Goal: Information Seeking & Learning: Learn about a topic

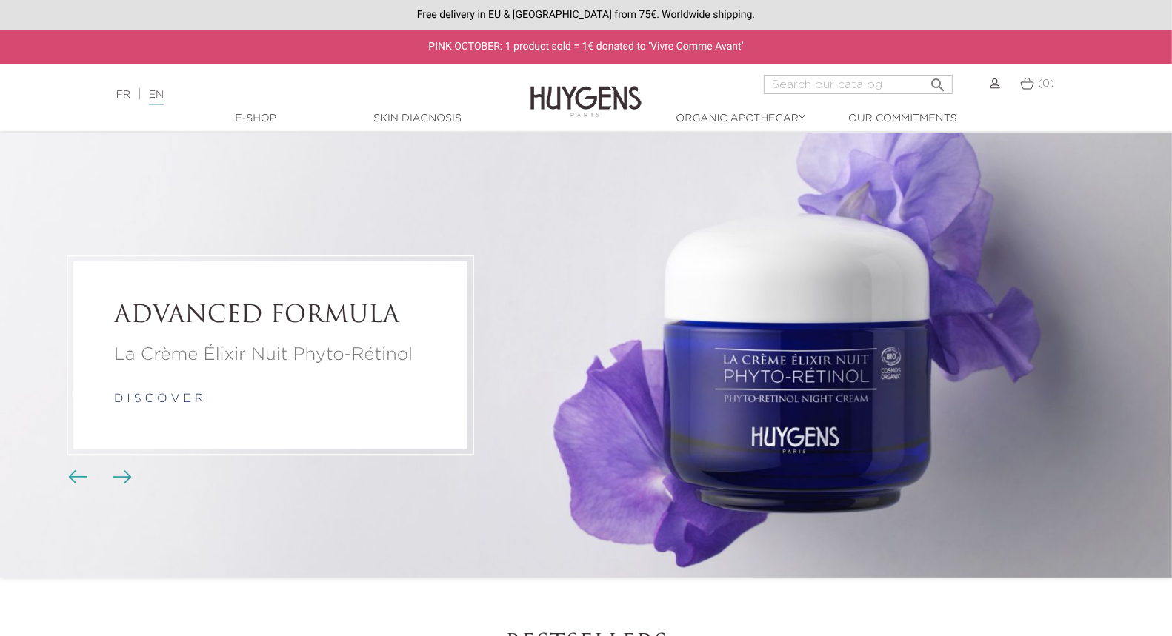
click at [121, 96] on link "FR" at bounding box center [123, 95] width 14 height 10
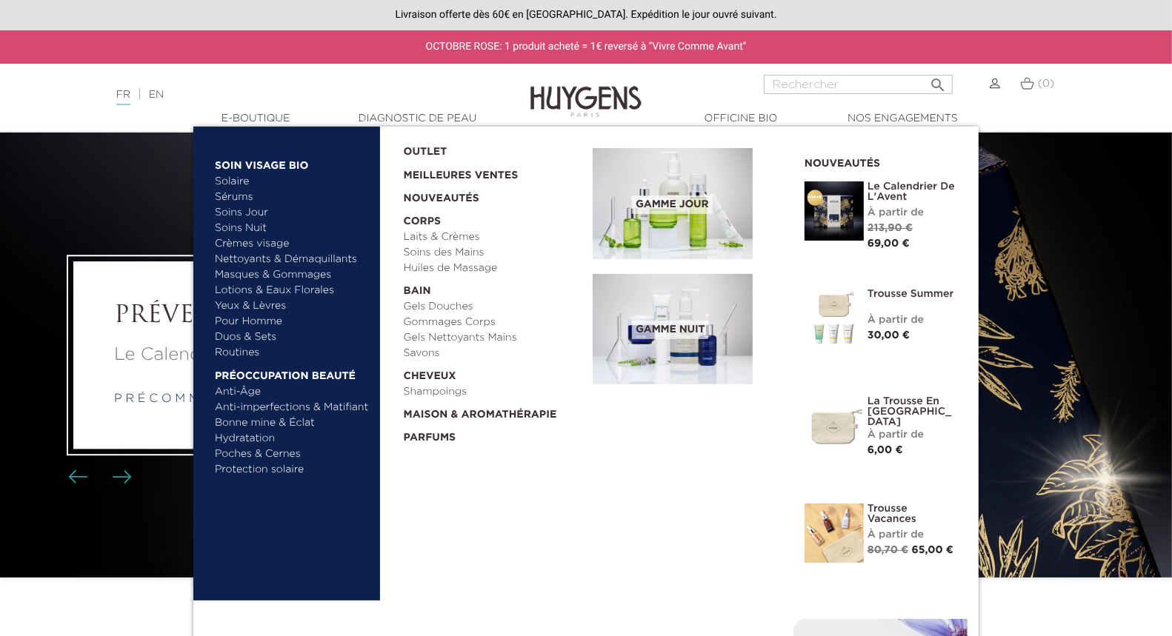
click at [275, 419] on link "Bonne mine & Éclat" at bounding box center [292, 424] width 155 height 16
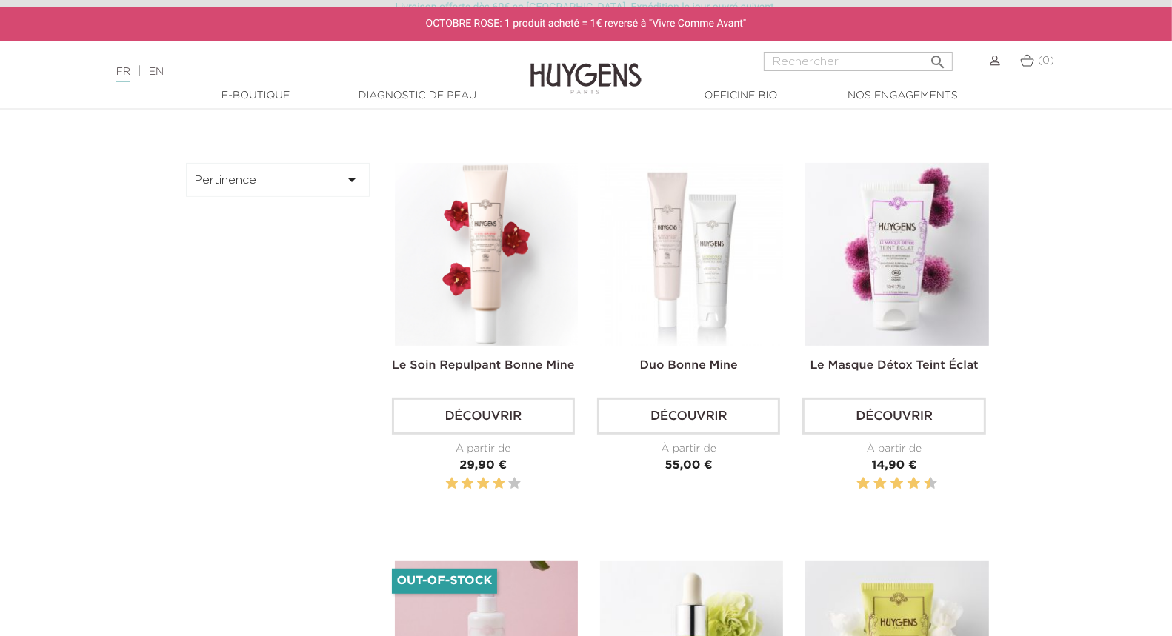
scroll to position [387, 0]
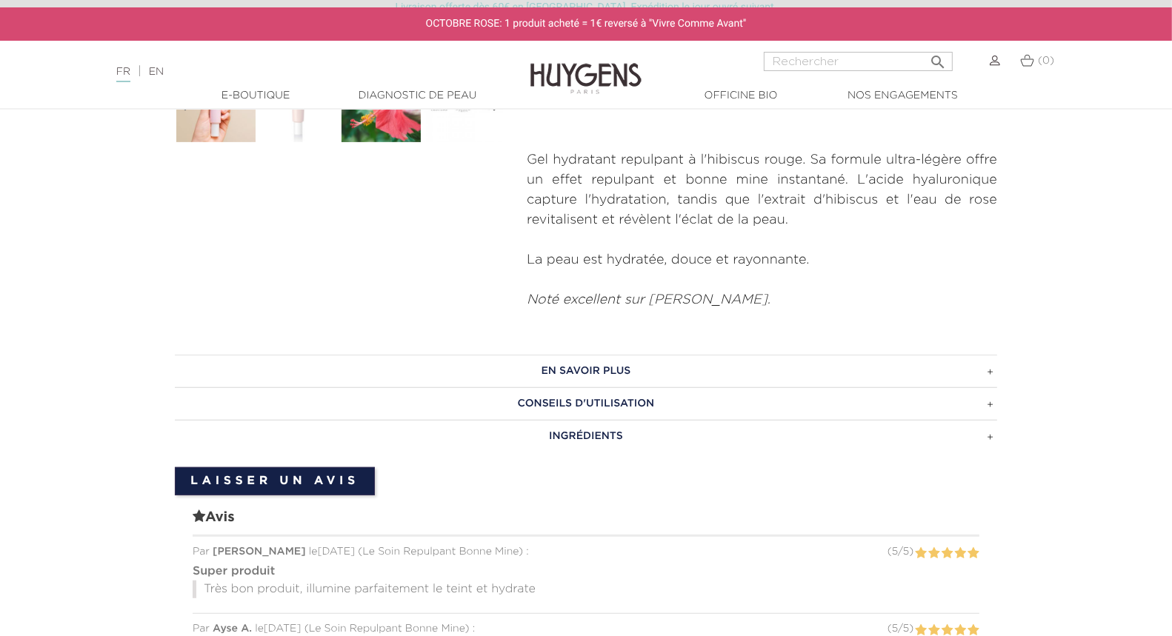
scroll to position [625, 0]
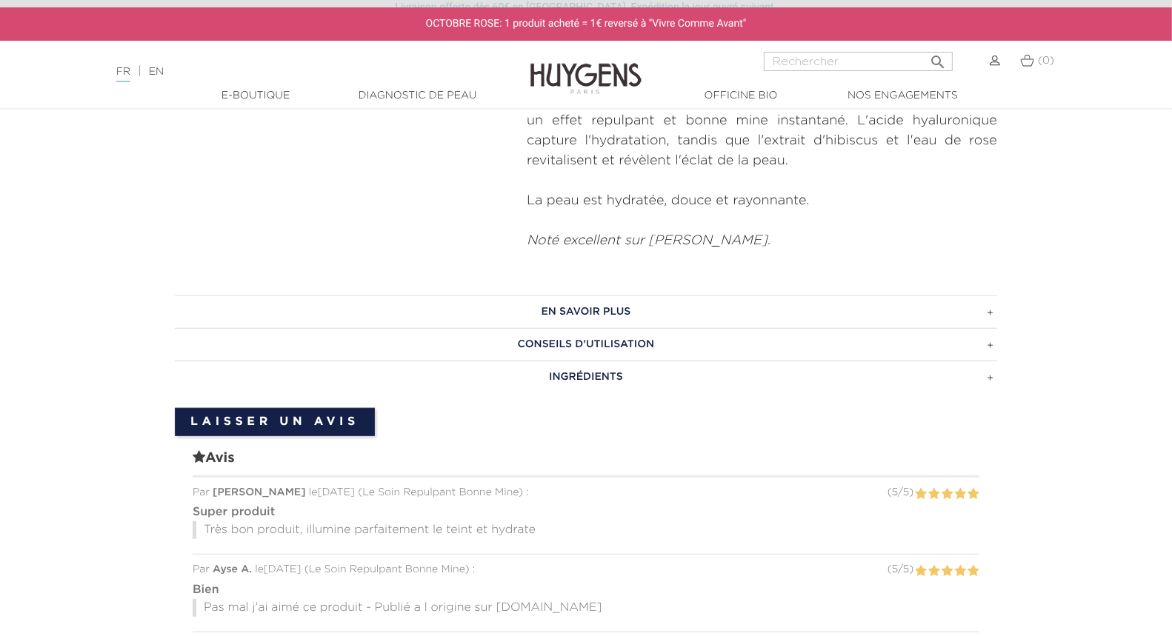
click at [576, 361] on h3 "INGRÉDIENTS" at bounding box center [586, 377] width 822 height 33
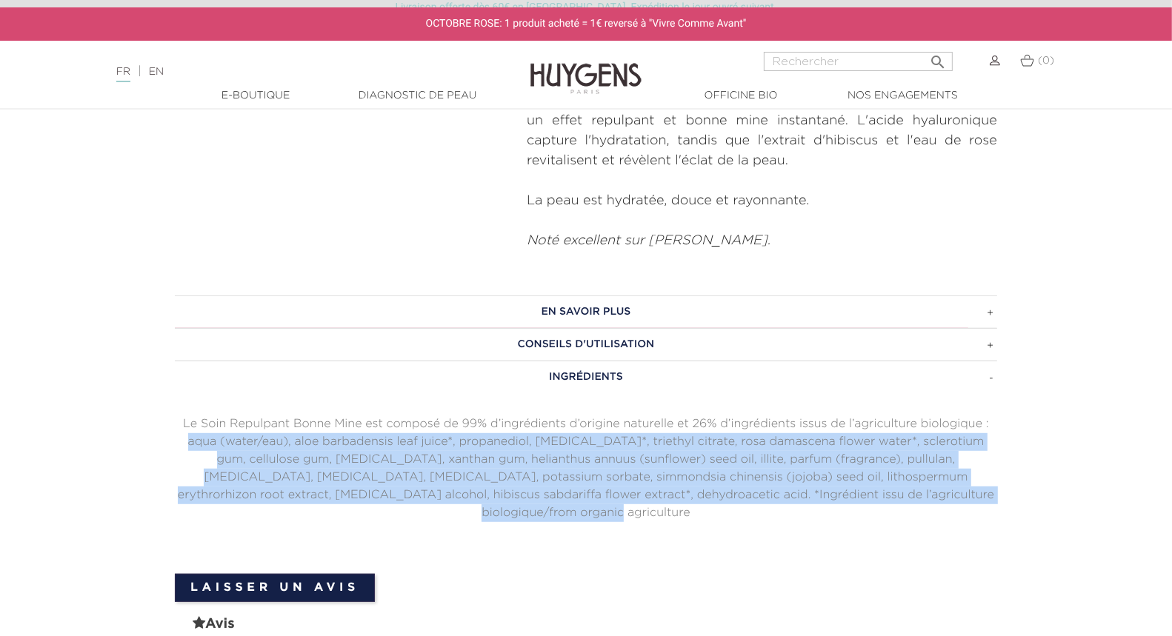
drag, startPoint x: 948, startPoint y: 464, endPoint x: 174, endPoint y: 415, distance: 775.8
click at [174, 415] on div "EN SAVOIR PLUS Le Soin Repulpant Bonne Mine permet de révéler l'éclat naturel d…" at bounding box center [586, 427] width 845 height 263
copy p "aqua (water/eau), aloe barbadensis leaf juice*, propanediol, glycerin*, triethy…"
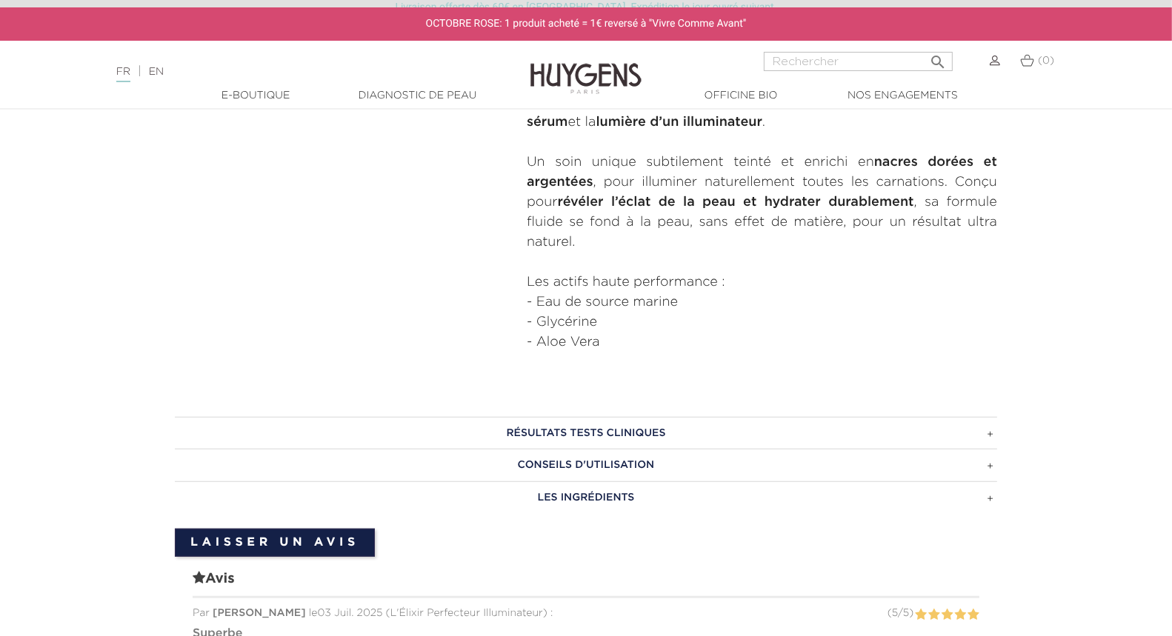
scroll to position [878, 0]
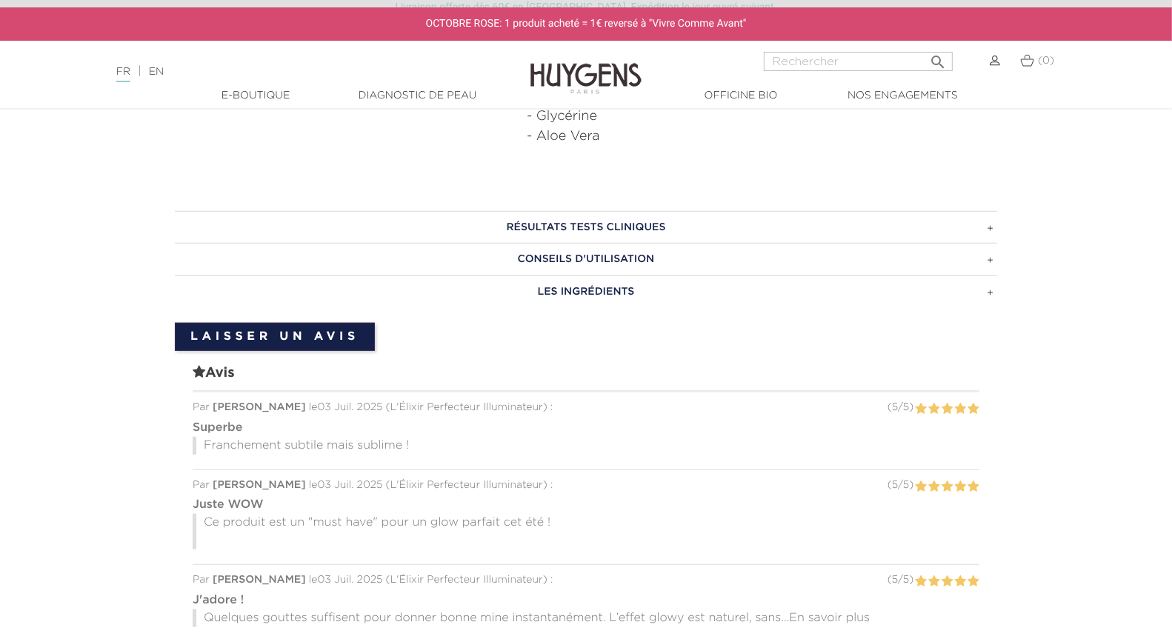
click at [576, 293] on h3 "LES INGRÉDIENTS" at bounding box center [586, 292] width 822 height 33
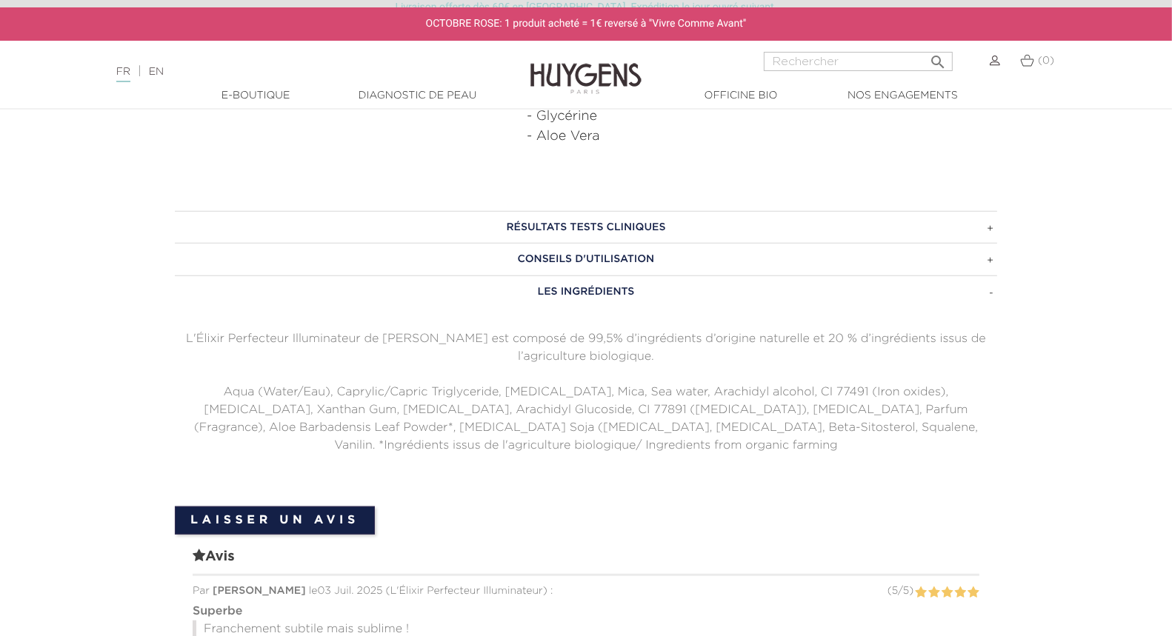
click at [576, 293] on h3 "LES INGRÉDIENTS" at bounding box center [586, 292] width 822 height 33
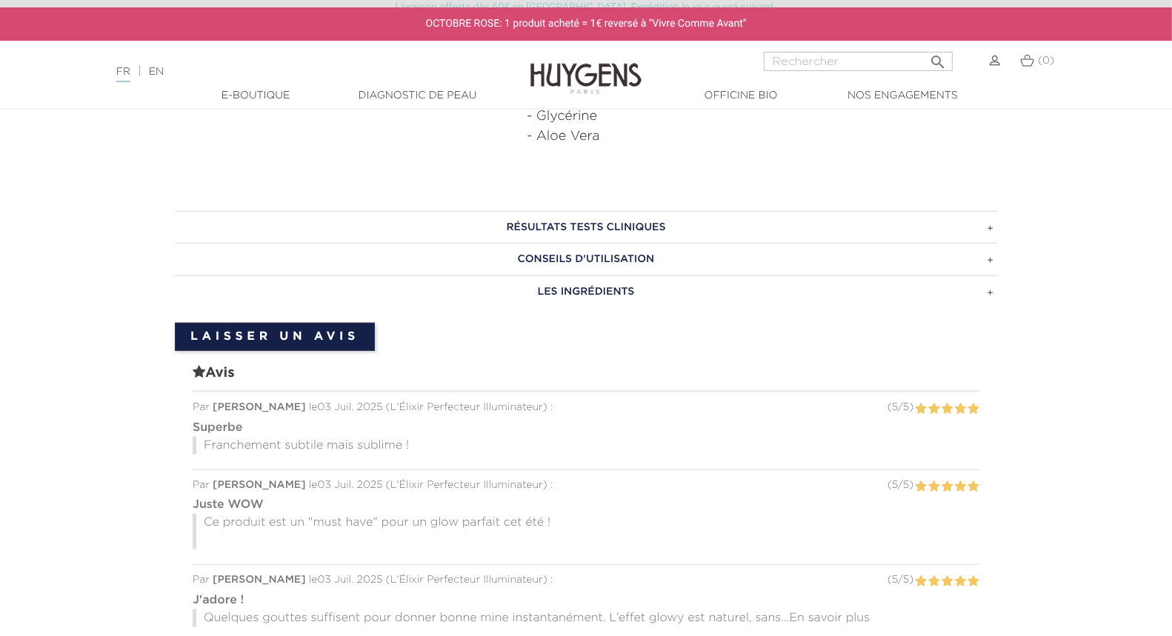
click at [576, 293] on h3 "LES INGRÉDIENTS" at bounding box center [586, 292] width 822 height 33
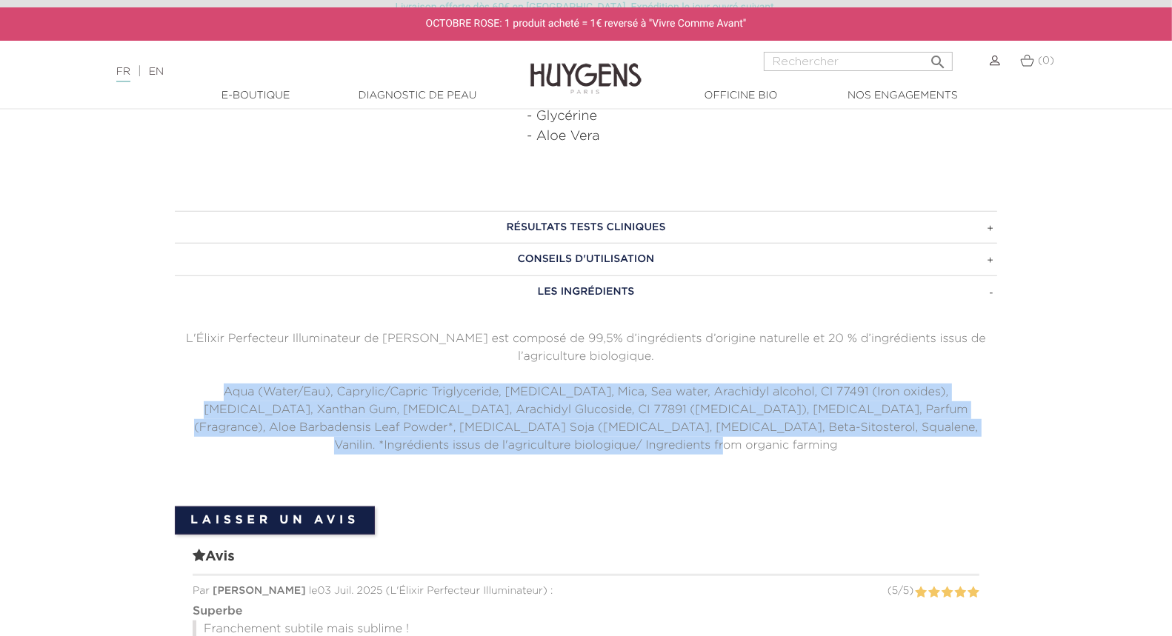
drag, startPoint x: 175, startPoint y: 387, endPoint x: 697, endPoint y: 445, distance: 525.4
click at [697, 445] on p "Aqua (Water/Eau), Caprylic/Capric Triglyceride, Glycerin, Mica, Sea water, Arac…" at bounding box center [586, 419] width 822 height 71
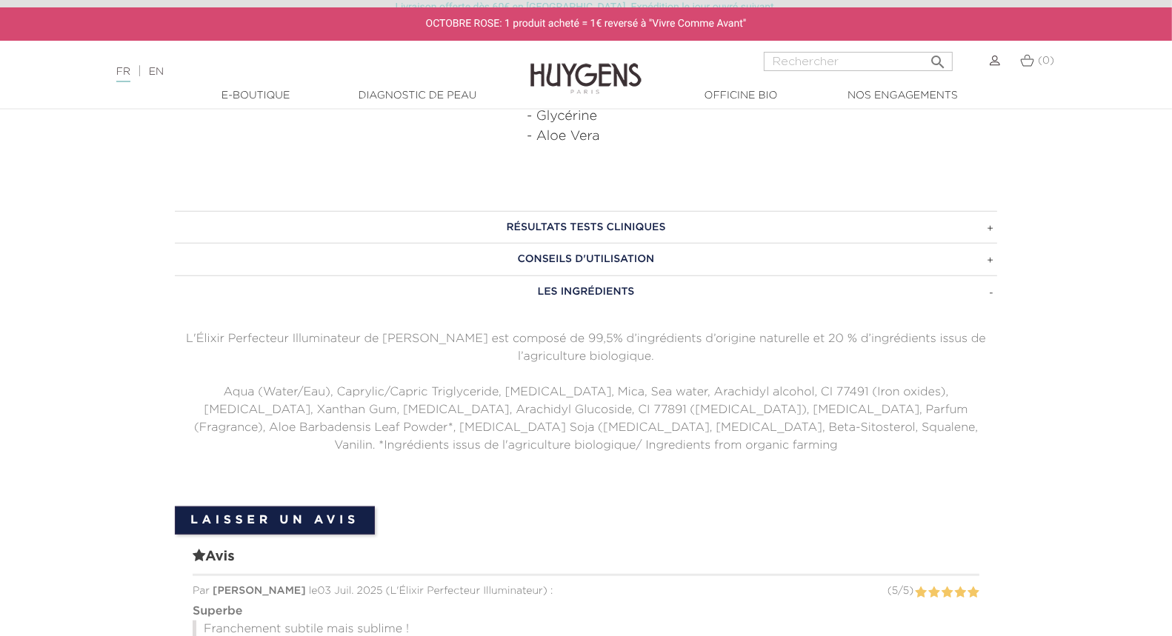
click at [622, 416] on p "Aqua (Water/Eau), Caprylic/Capric Triglyceride, Glycerin, Mica, Sea water, Arac…" at bounding box center [586, 419] width 822 height 71
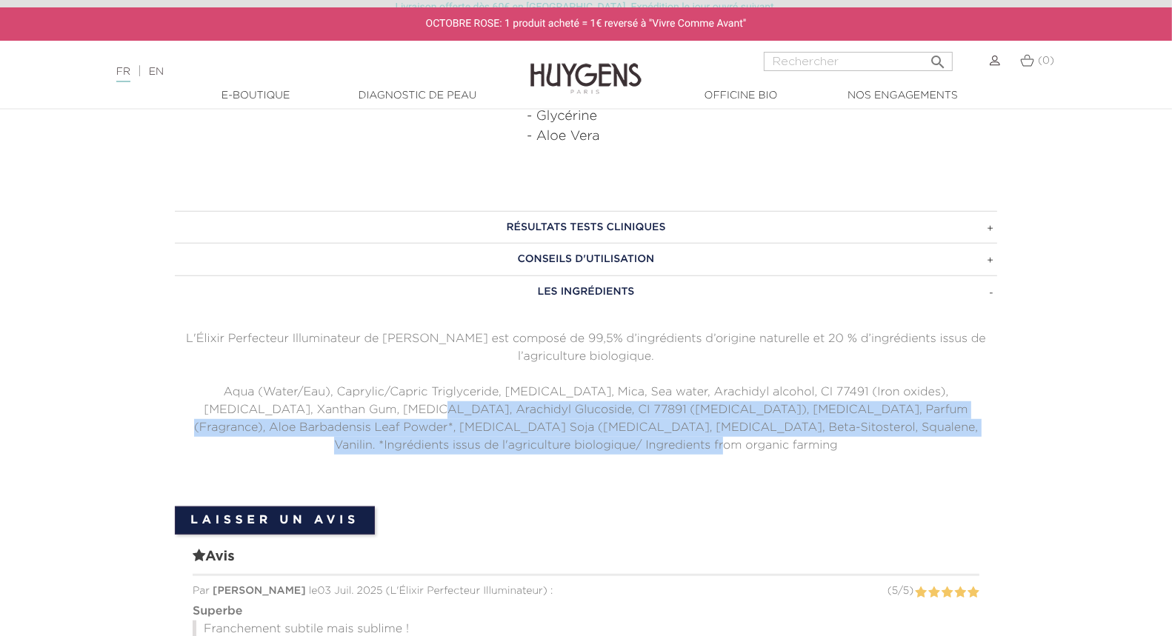
drag, startPoint x: 642, startPoint y: 448, endPoint x: 293, endPoint y: 399, distance: 353.0
click at [293, 399] on p "Aqua (Water/Eau), Caprylic/Capric Triglyceride, Glycerin, Mica, Sea water, Arac…" at bounding box center [586, 419] width 822 height 71
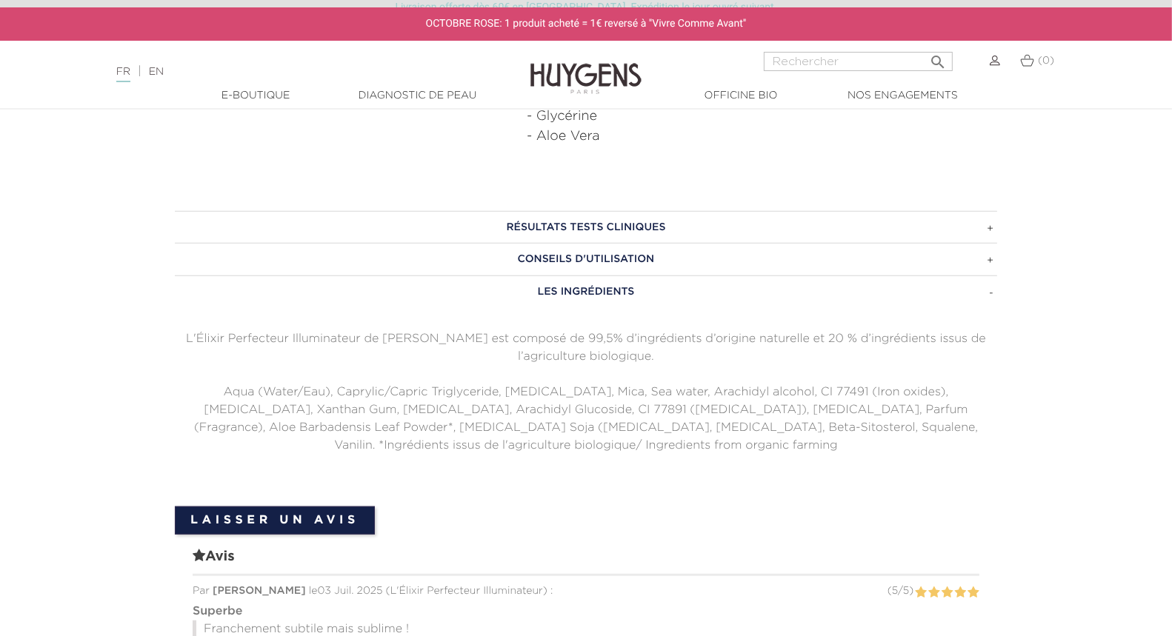
click at [365, 443] on p "Aqua (Water/Eau), Caprylic/Capric Triglyceride, Glycerin, Mica, Sea water, Arac…" at bounding box center [586, 419] width 822 height 71
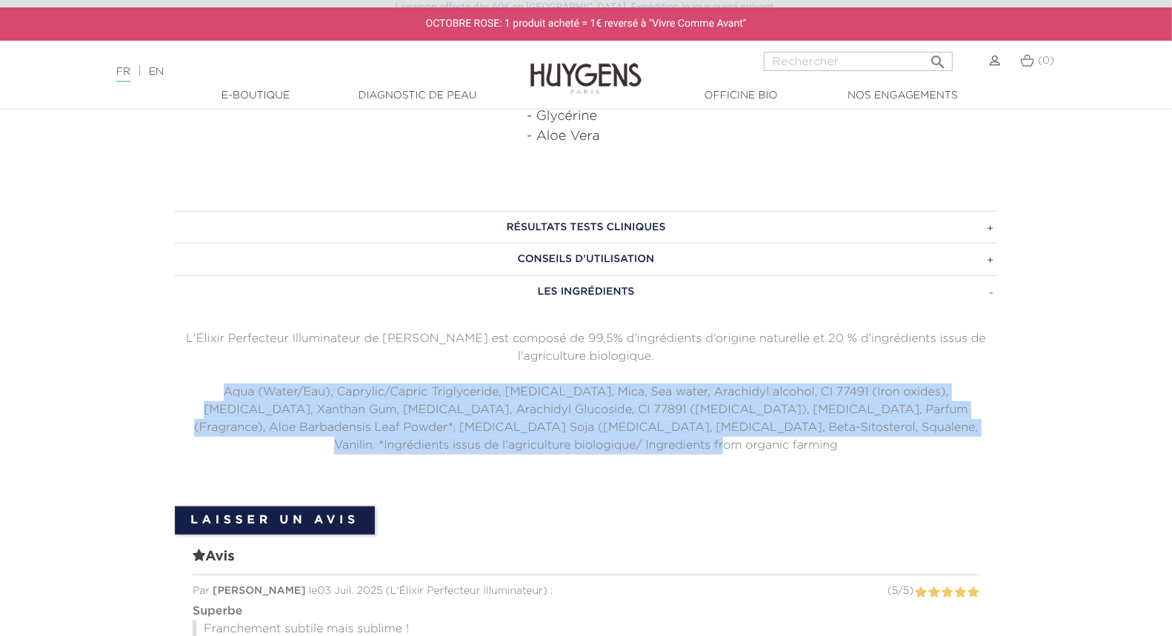
drag, startPoint x: 642, startPoint y: 446, endPoint x: 82, endPoint y: 394, distance: 563.3
click at [82, 394] on section "RÉSULTATS TESTS CLINIQUES L'Élixir Perfecteur Illuminateur a été testé sous con…" at bounding box center [586, 601] width 1172 height 825
copy p "Aqua (Water/Eau), Caprylic/Capric Triglyceride, Glycerin, Mica, Sea water, Arac…"
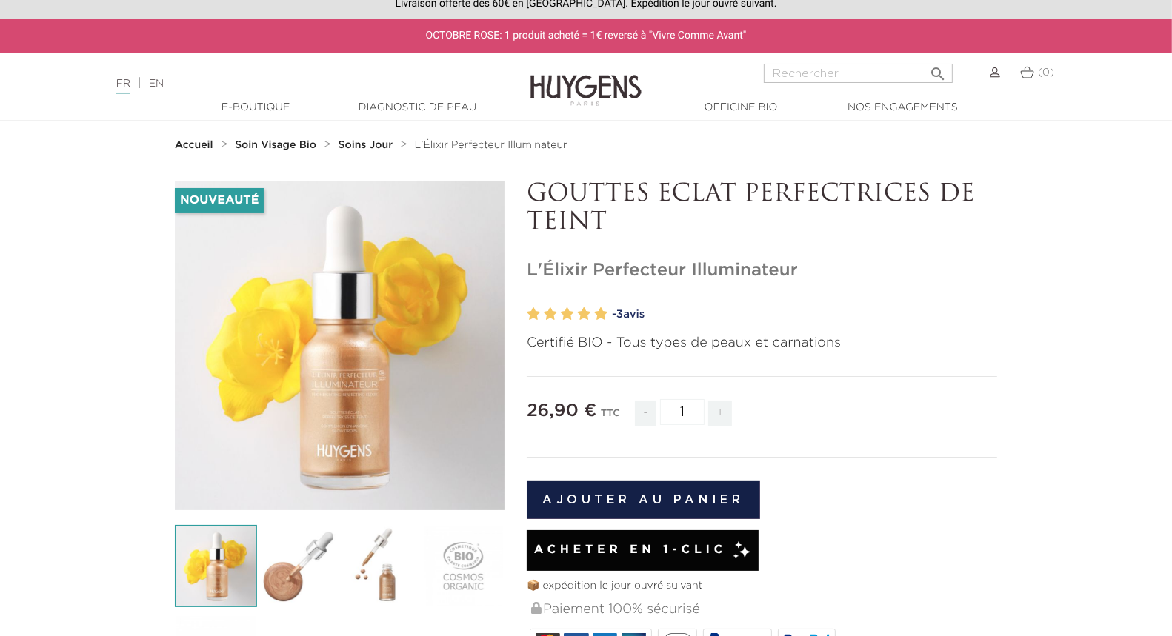
scroll to position [0, 0]
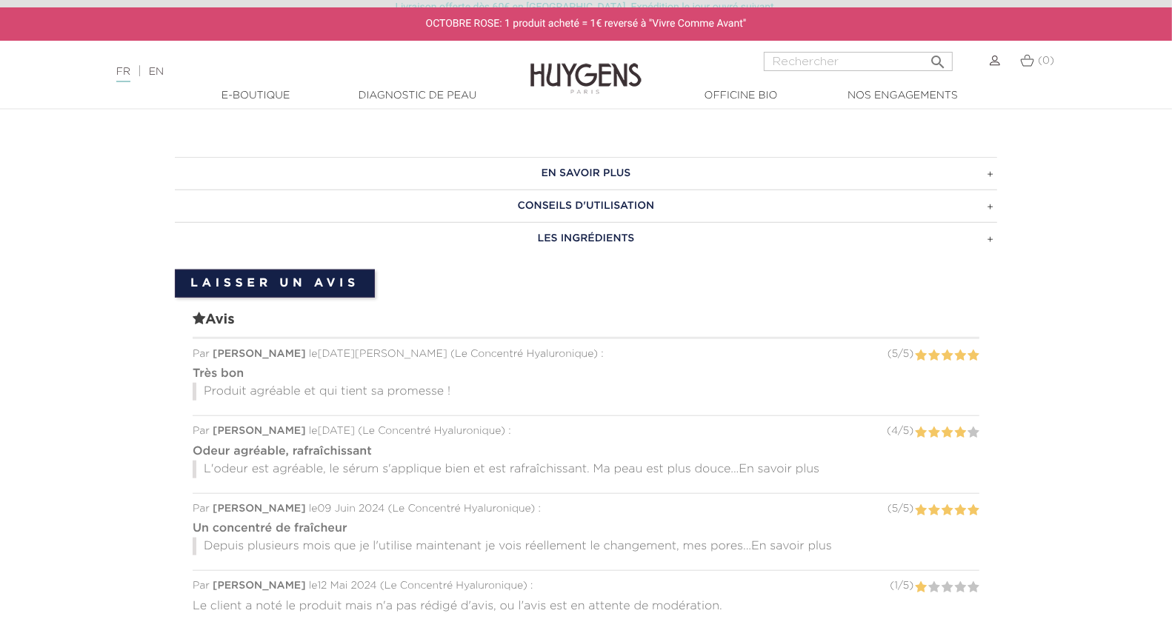
scroll to position [1097, 0]
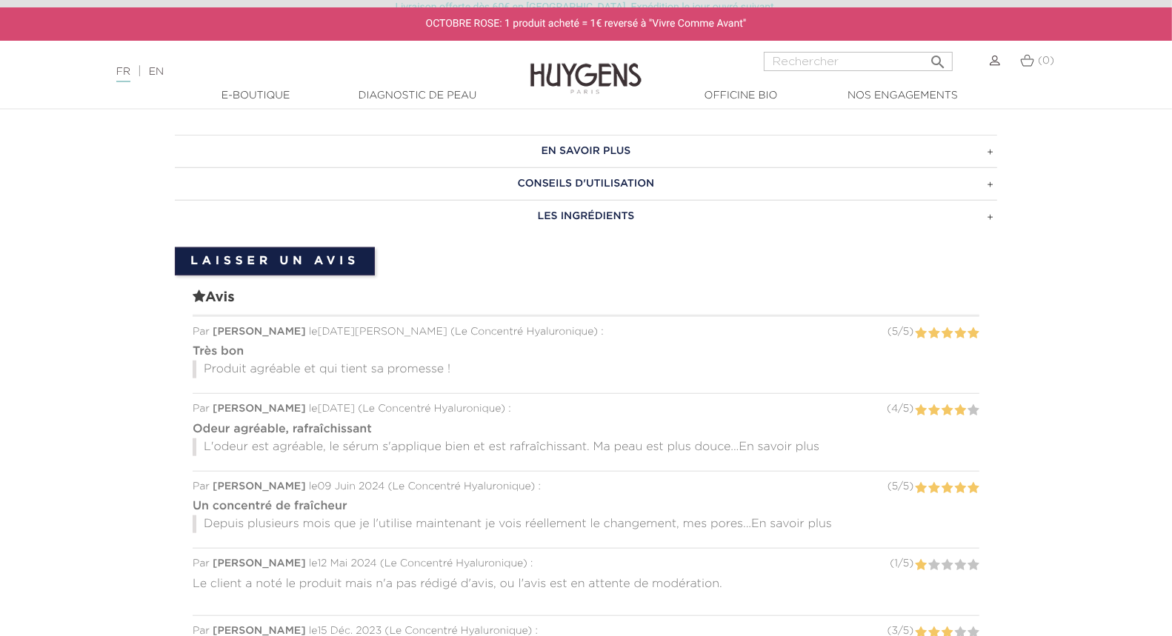
click at [604, 220] on h3 "LES INGRÉDIENTS" at bounding box center [586, 216] width 822 height 33
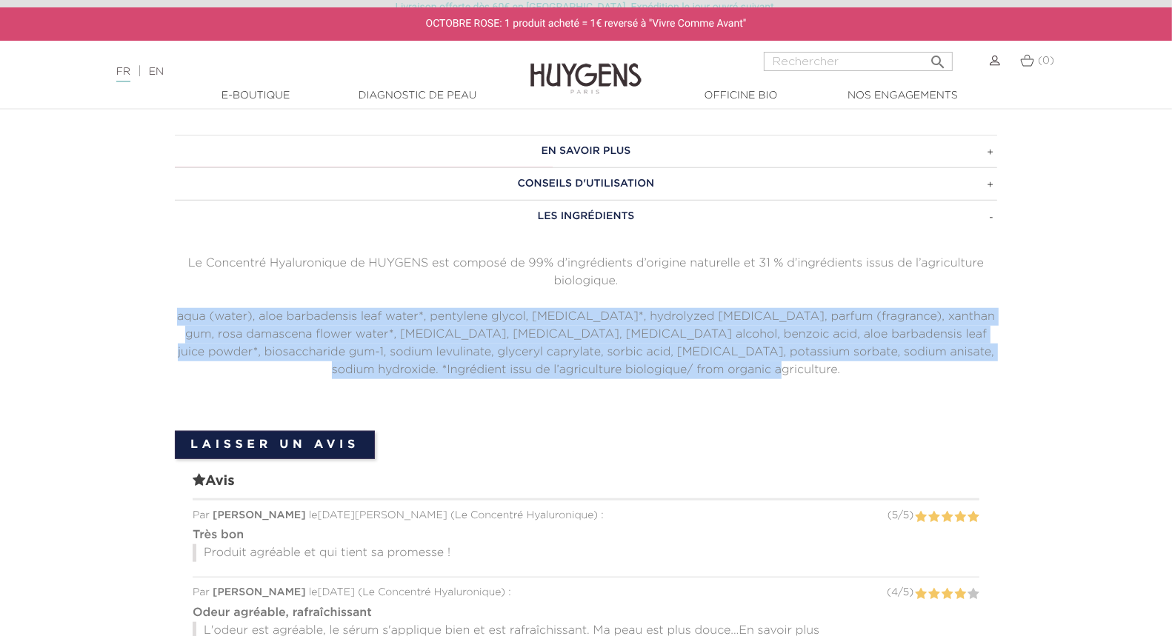
drag, startPoint x: 180, startPoint y: 311, endPoint x: 909, endPoint y: 376, distance: 731.9
click at [909, 376] on div "EN SAVOIR PLUS Sa formule fraîche et légère regorg e d'ingrédients botaniques h…" at bounding box center [586, 275] width 845 height 281
copy p "aqua (water), aloe barbadensis leaf water*, pentylene glycol, glycerin*, hydrol…"
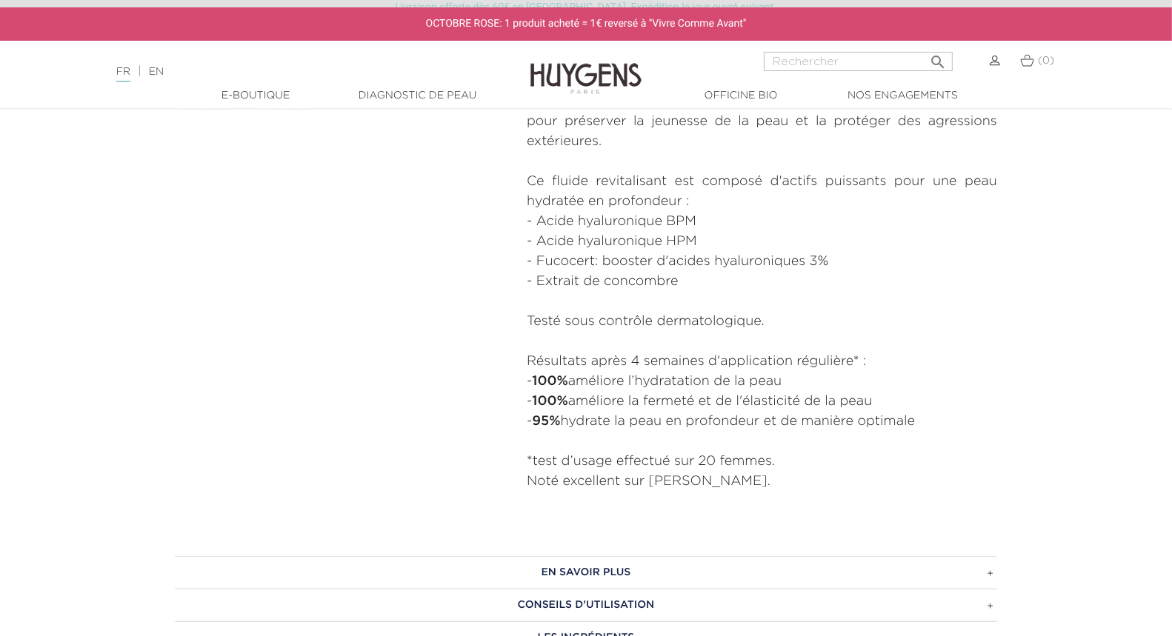
scroll to position [0, 0]
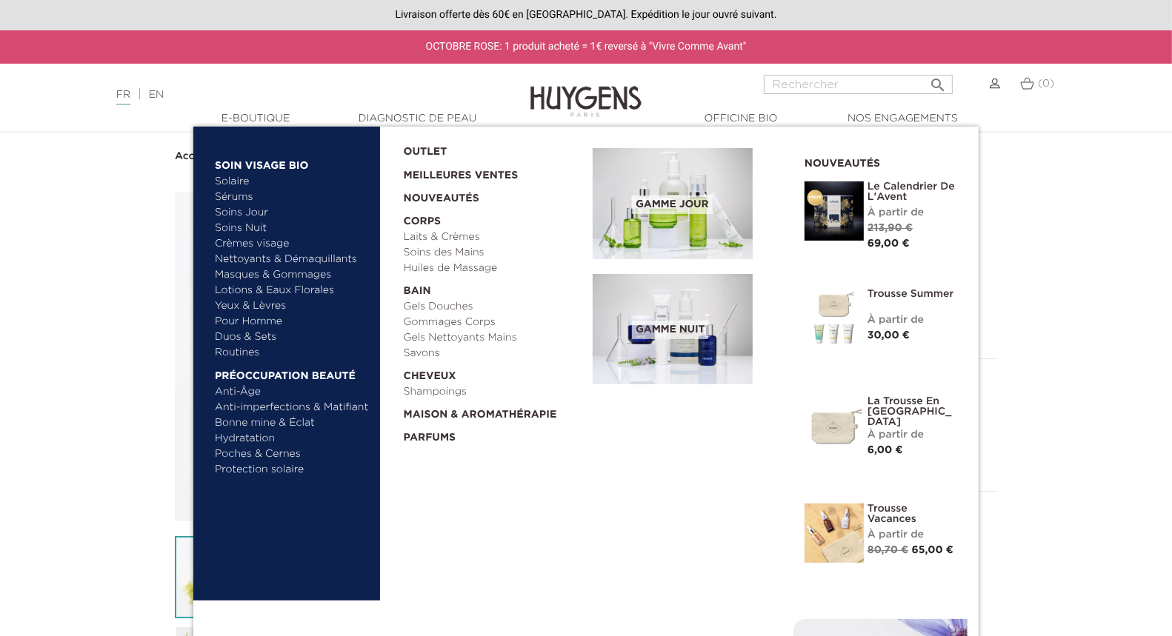
click at [239, 213] on link "Soins Jour" at bounding box center [292, 213] width 155 height 16
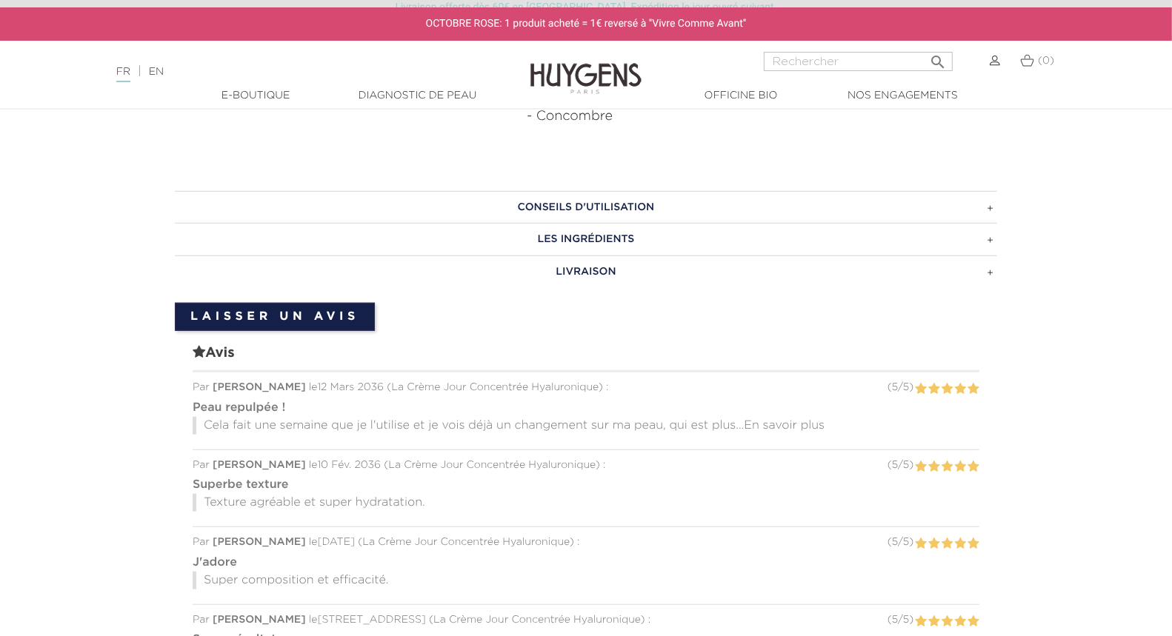
scroll to position [968, 0]
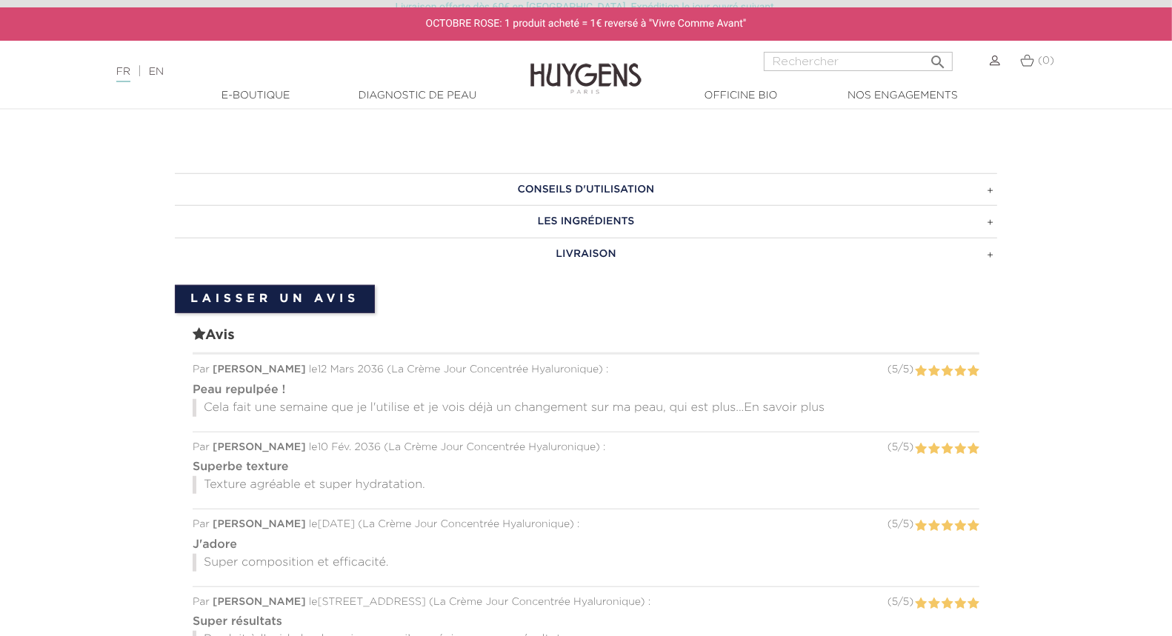
click at [542, 219] on h3 "Les ingrédients" at bounding box center [586, 221] width 822 height 33
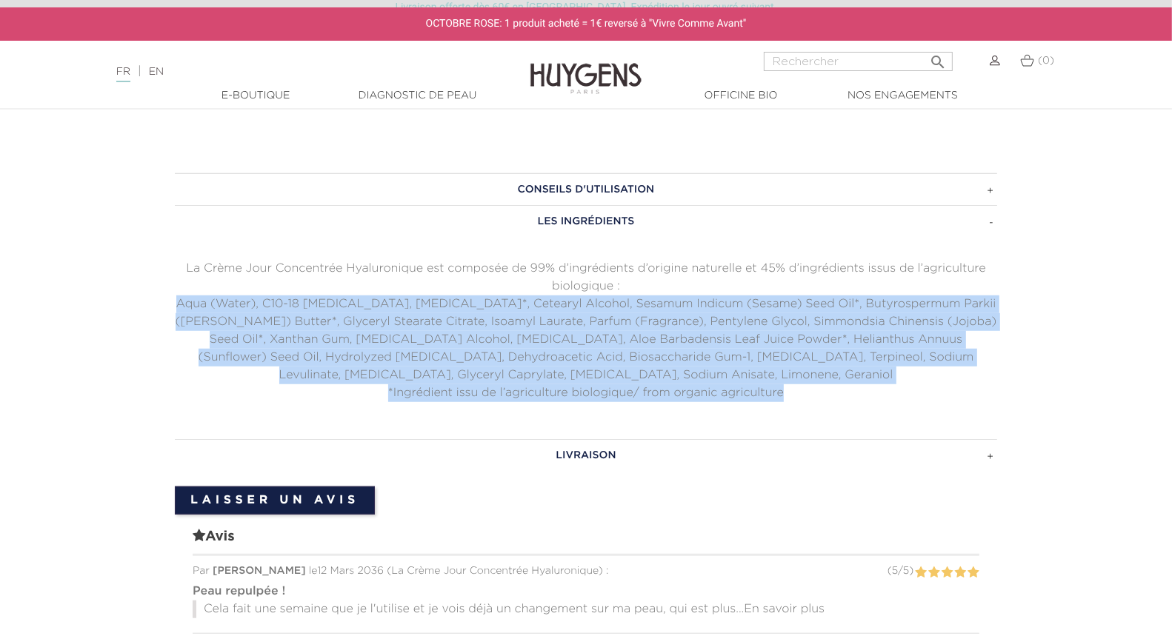
drag, startPoint x: 175, startPoint y: 297, endPoint x: 784, endPoint y: 384, distance: 615.2
click at [784, 385] on div "La Crème Jour Concentrée Hyaluronique est composée de 99% d’ingrédients d’origi…" at bounding box center [586, 331] width 822 height 142
copy div "Aqua (Water), C10-18 [MEDICAL_DATA], [MEDICAL_DATA]*, Cetearyl Alcohol, Sesamum…"
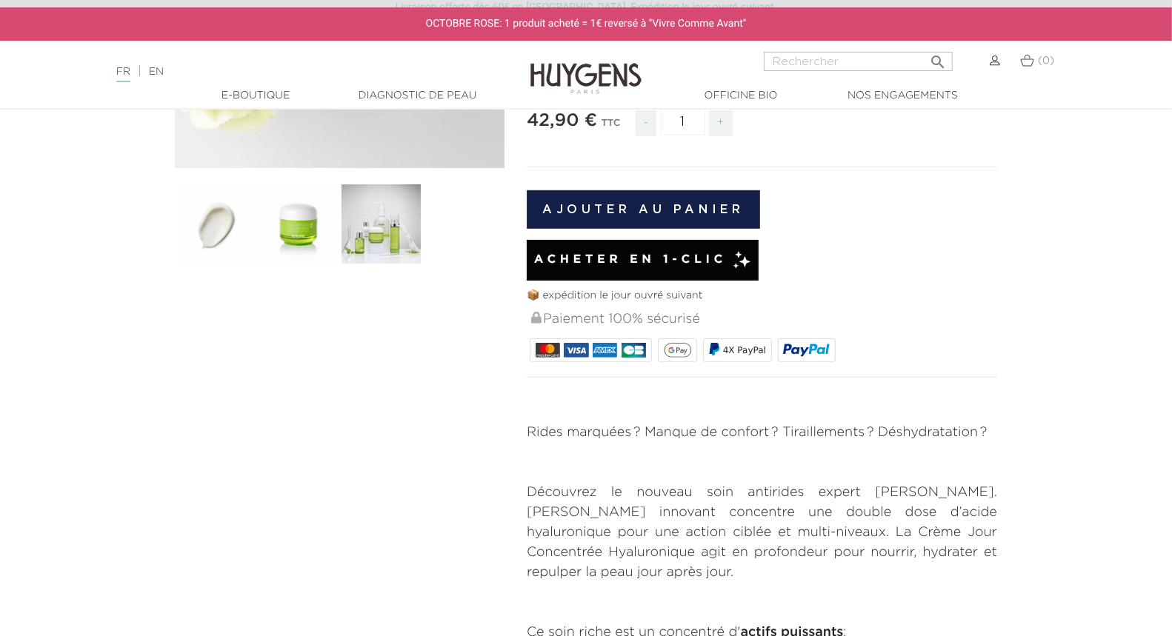
scroll to position [0, 0]
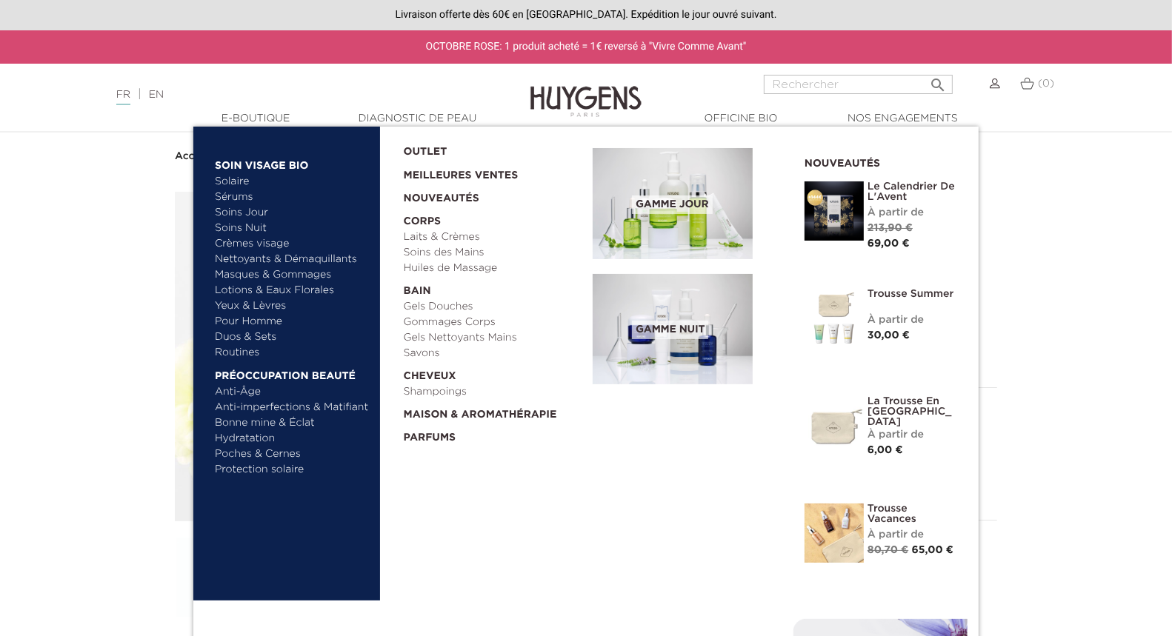
click at [253, 224] on link "Soins Nuit" at bounding box center [286, 229] width 142 height 16
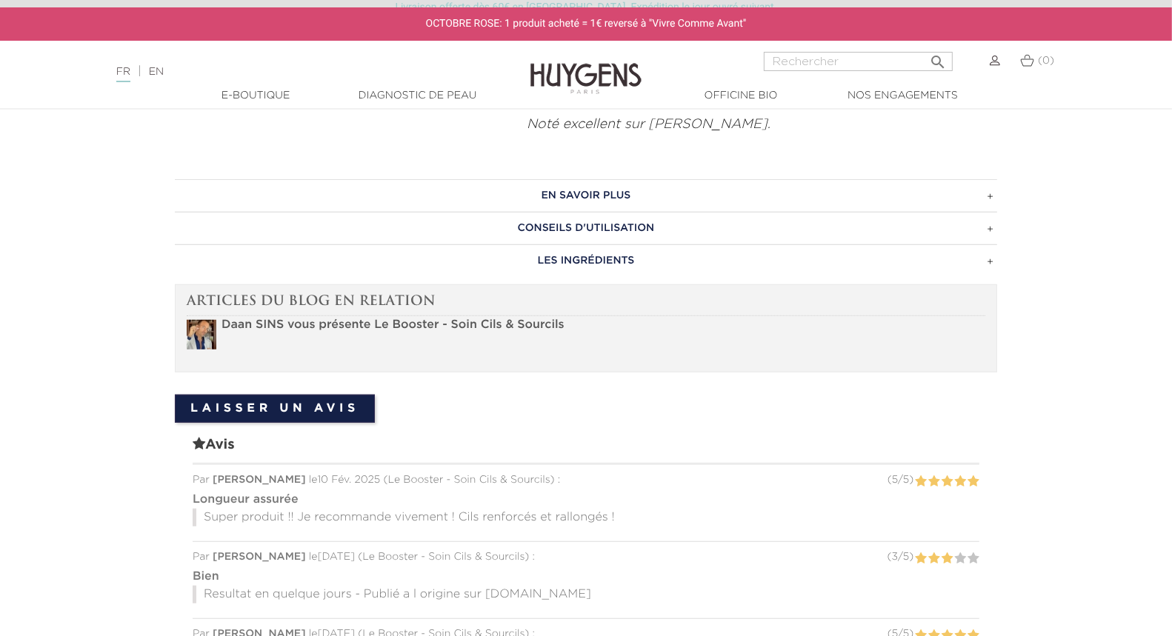
scroll to position [963, 0]
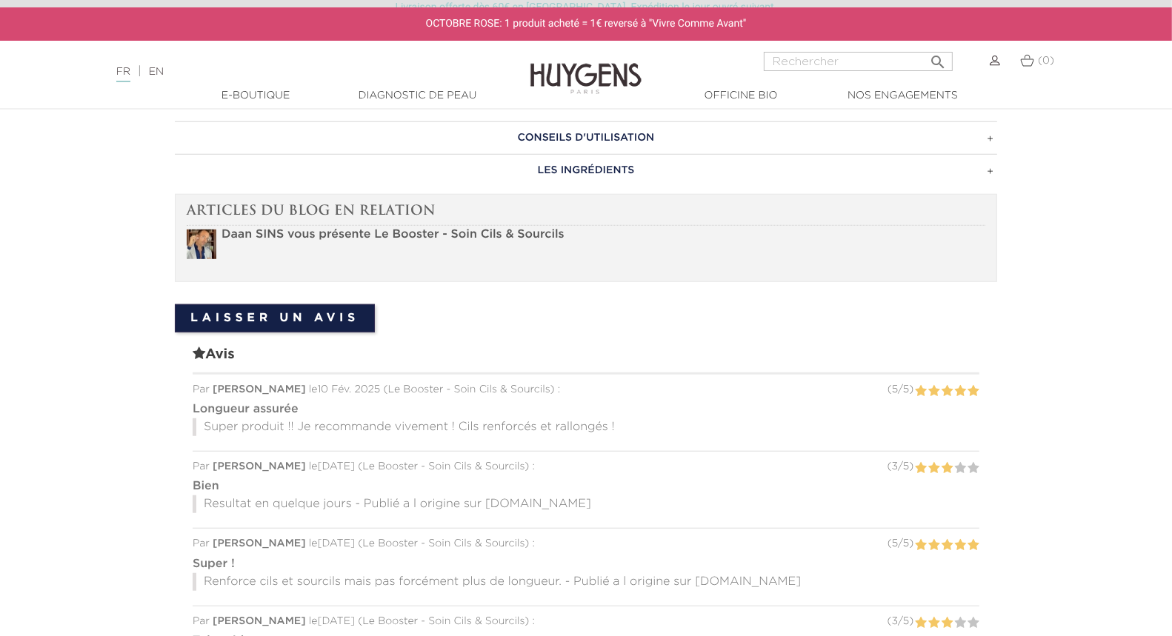
click at [624, 174] on h3 "LES INGRÉDIENTS" at bounding box center [586, 170] width 822 height 33
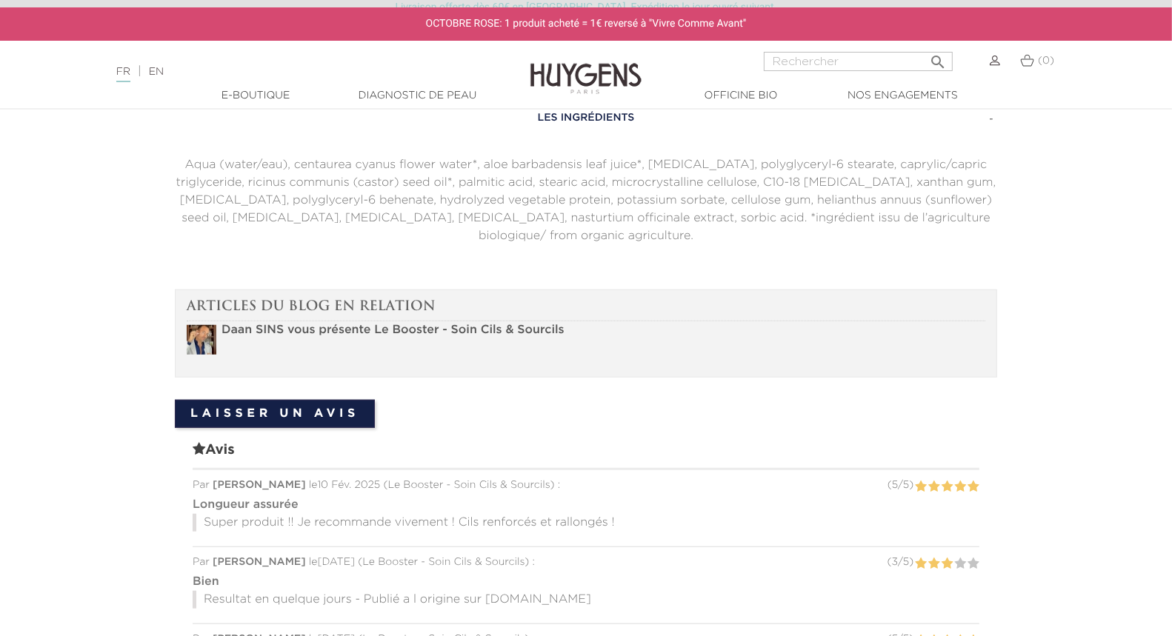
scroll to position [1003, 0]
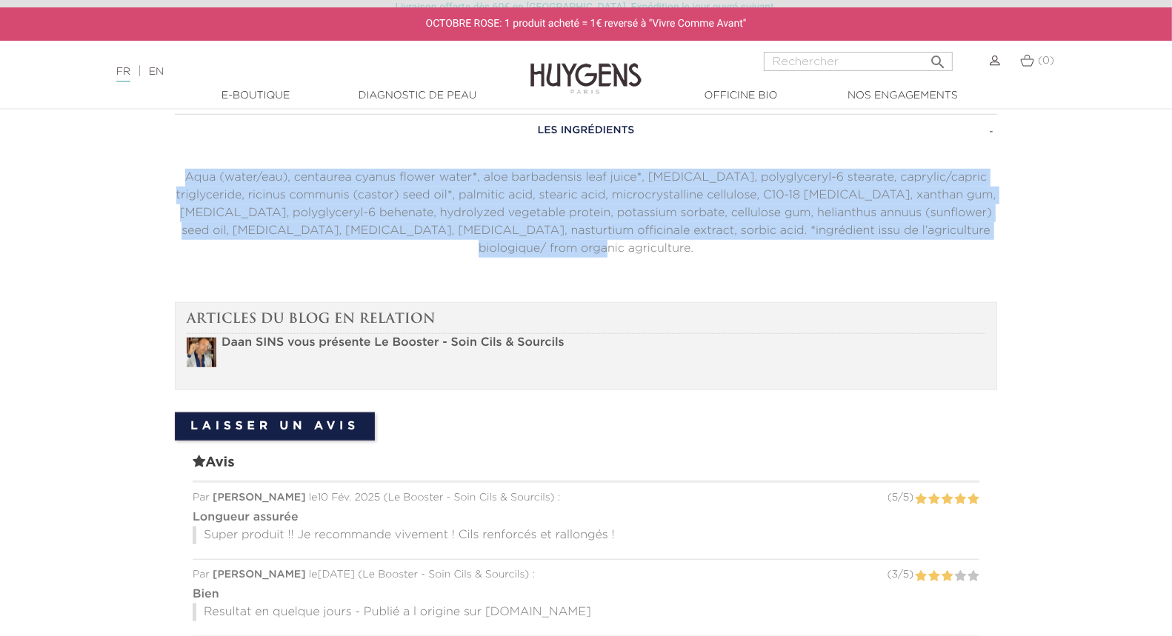
drag, startPoint x: 980, startPoint y: 230, endPoint x: 79, endPoint y: 157, distance: 903.9
click at [79, 157] on section "EN SAVOIR PLUS Sa formule certifiée est douce, sans alcool et sans parfum. Sa t…" at bounding box center [586, 508] width 1172 height 962
copy p "Aqua (water/eau), centaurea cyanus flower water*, aloe barbadensis leaf juice*,…"
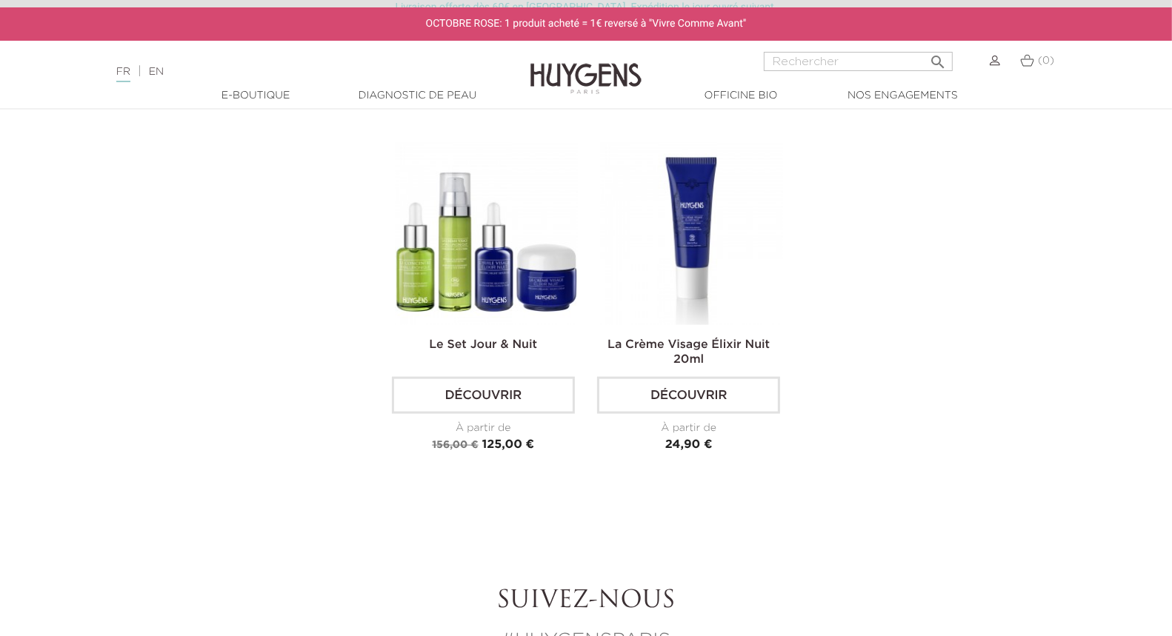
scroll to position [1742, 0]
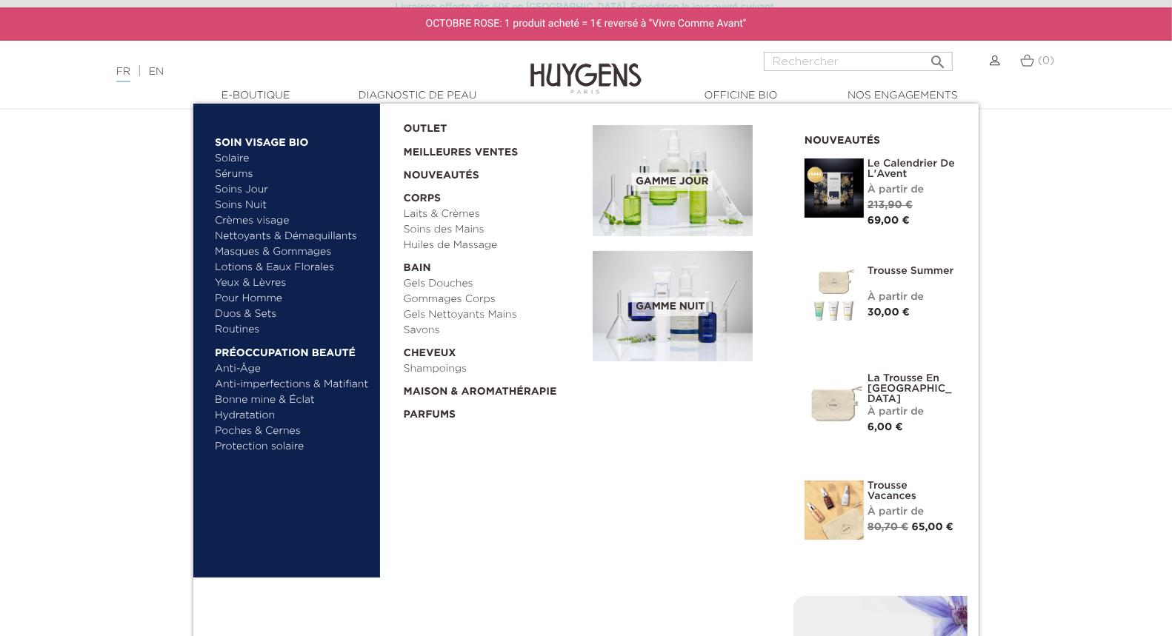
click at [266, 233] on link "Nettoyants & Démaquillants" at bounding box center [292, 237] width 155 height 16
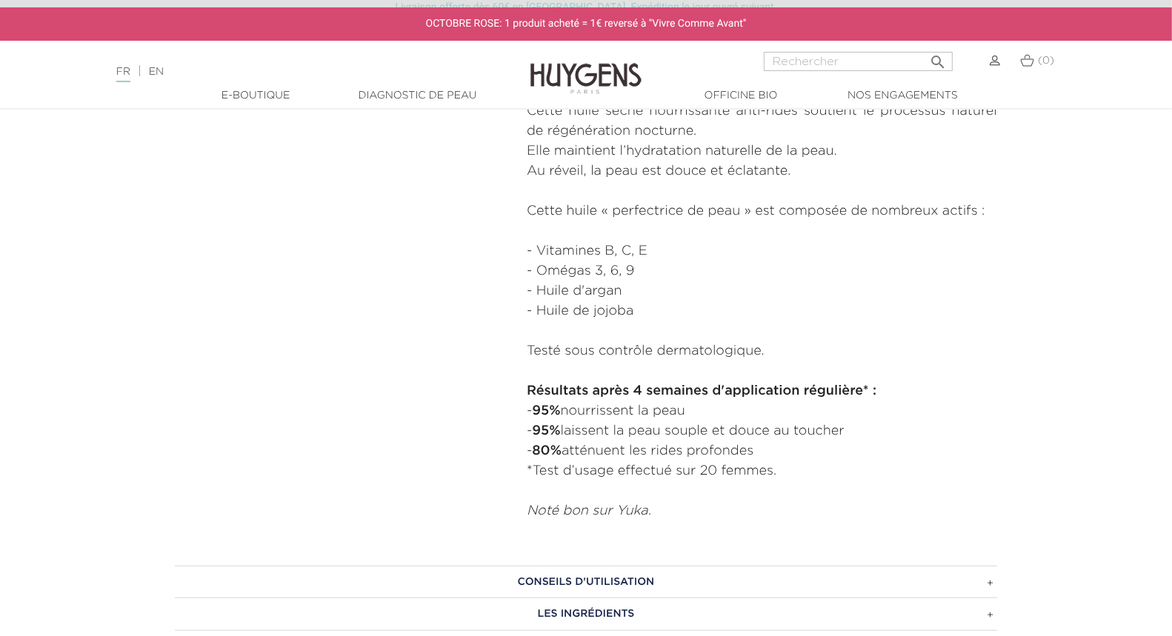
scroll to position [812, 0]
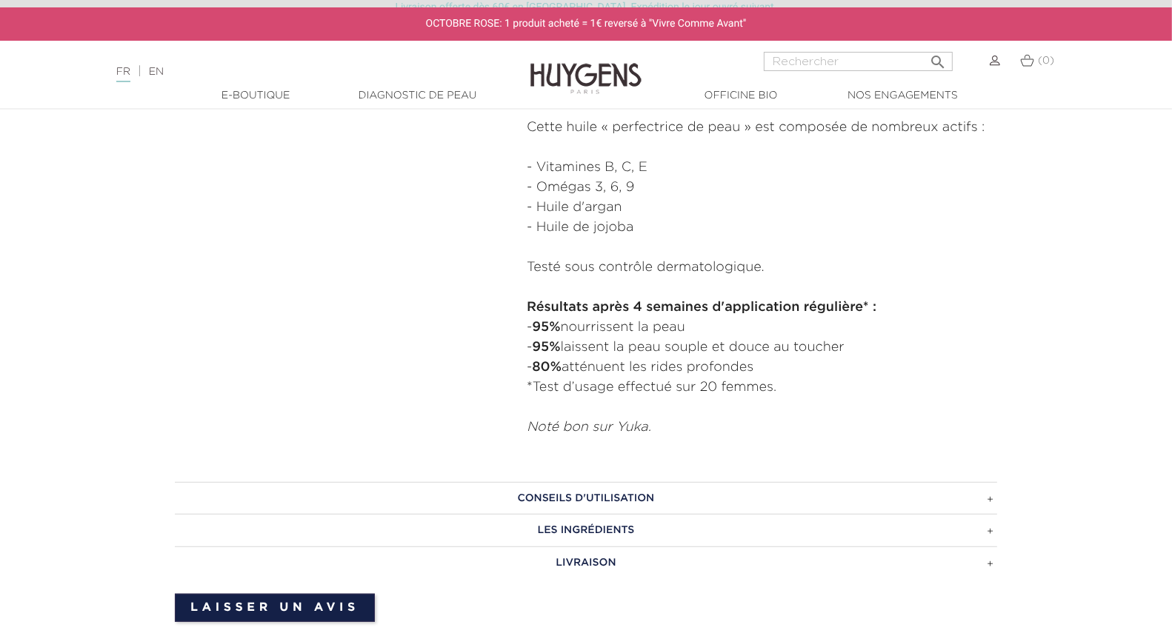
click at [613, 533] on h3 "LES INGRÉDIENTS" at bounding box center [586, 530] width 822 height 33
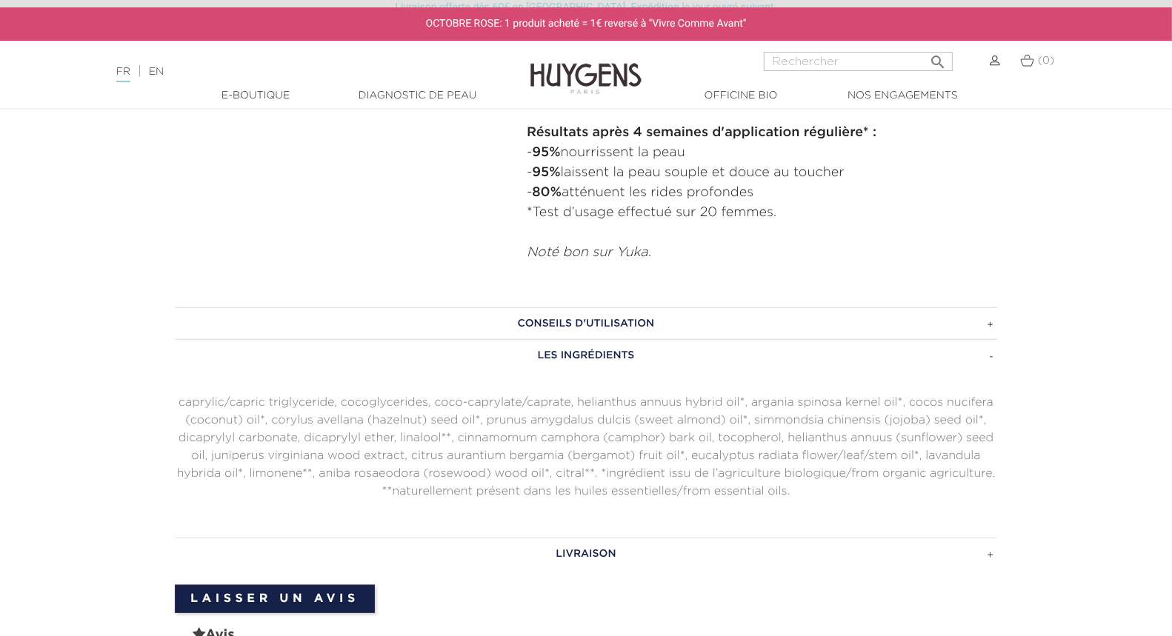
scroll to position [996, 0]
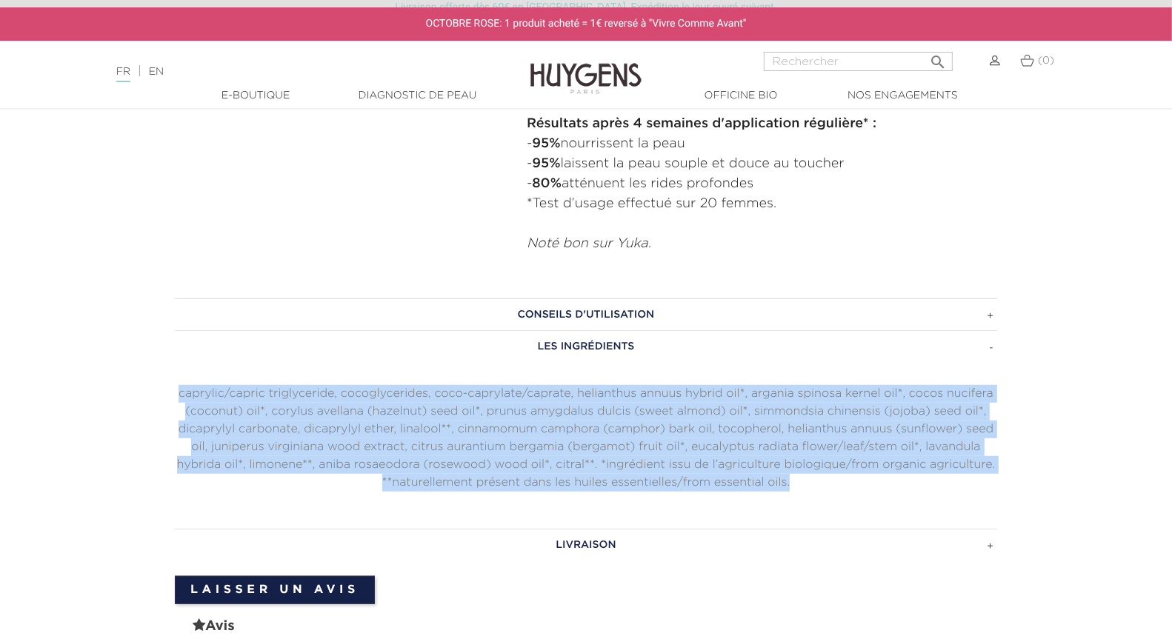
drag, startPoint x: 798, startPoint y: 485, endPoint x: 99, endPoint y: 391, distance: 705.0
copy p "caprylic/capric triglyceride, cocoglycerides, coco-caprylate/caprate, helianthu…"
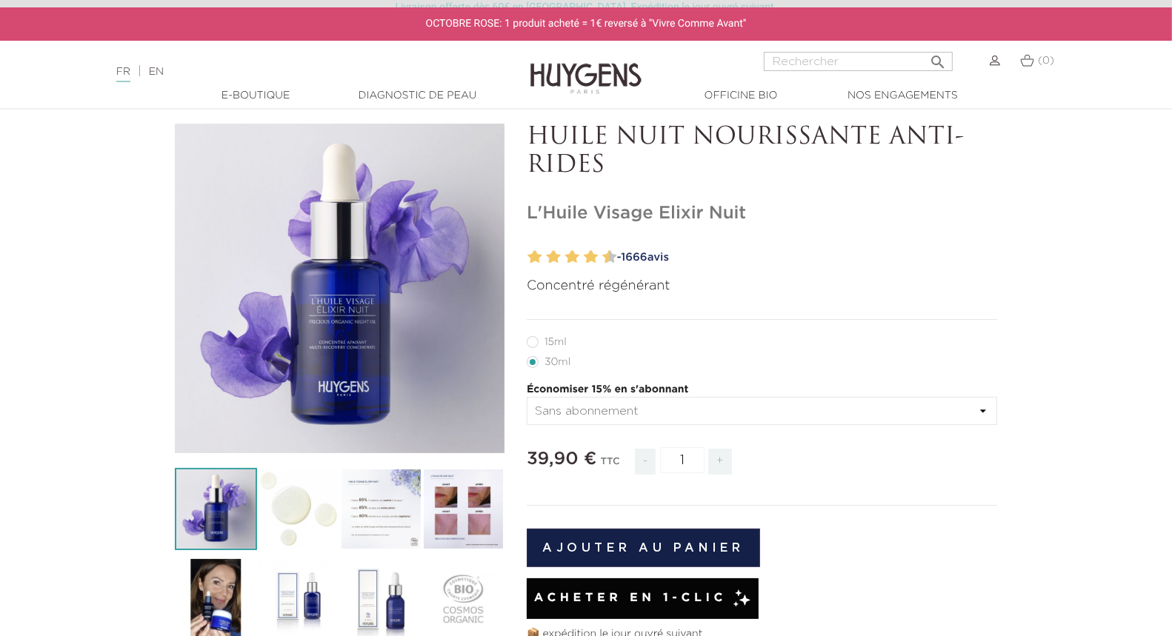
scroll to position [0, 0]
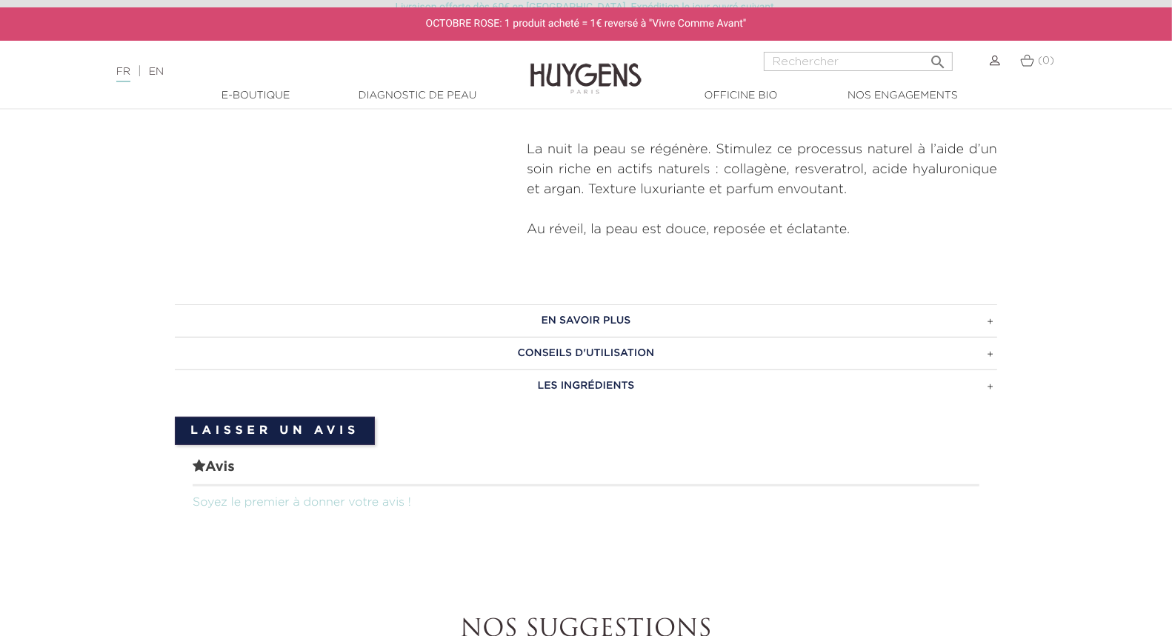
scroll to position [532, 0]
click at [545, 371] on h3 "Les ingrédients" at bounding box center [586, 387] width 822 height 33
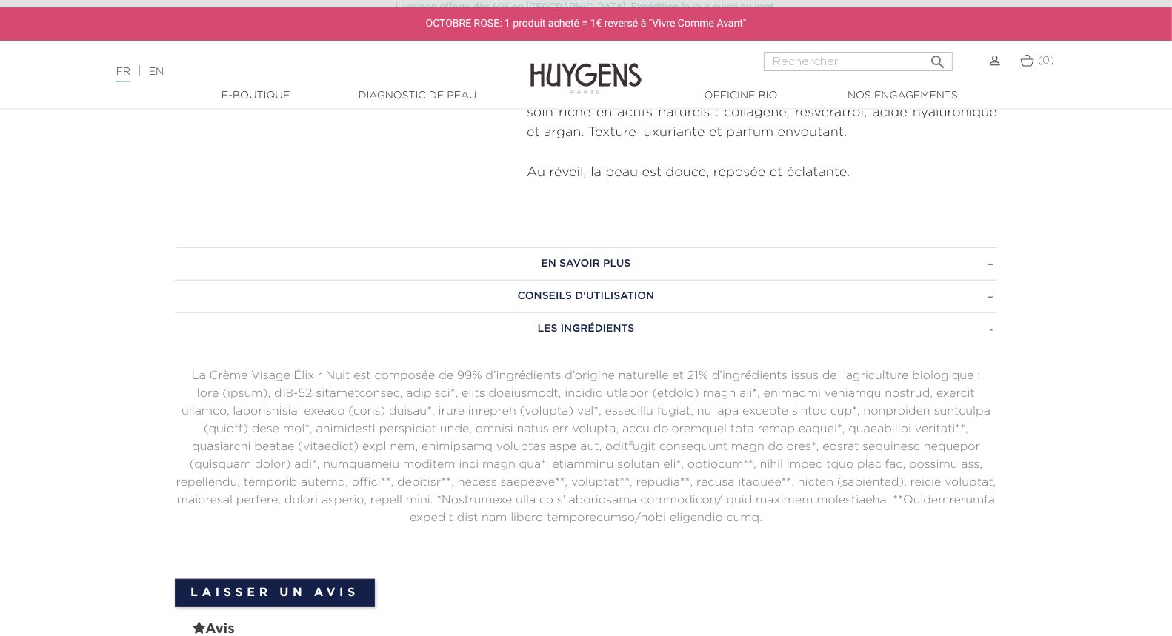
scroll to position [638, 0]
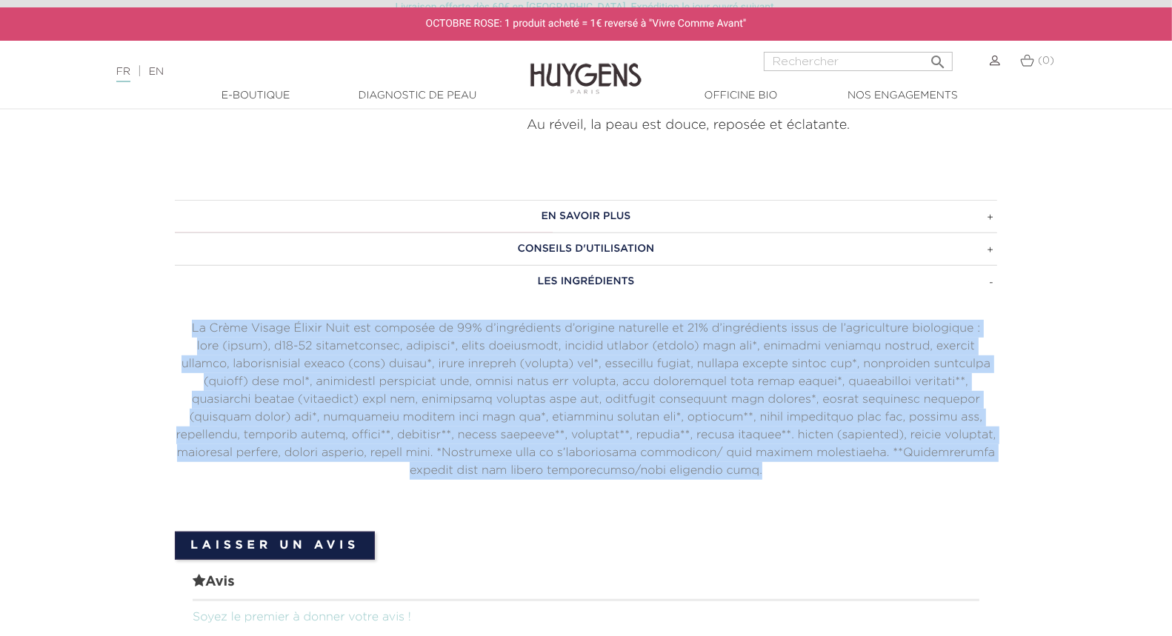
drag, startPoint x: 187, startPoint y: 316, endPoint x: 1022, endPoint y: 480, distance: 850.9
click at [1022, 482] on section "En savoir plus La Crème Visage Élixir Nuit aide à préserver la jeunesse de la p…" at bounding box center [586, 429] width 1172 height 502
copy div "La Crème Visage Élixir Nuit est composée de 99% d’ingrédients d’origine naturel…"
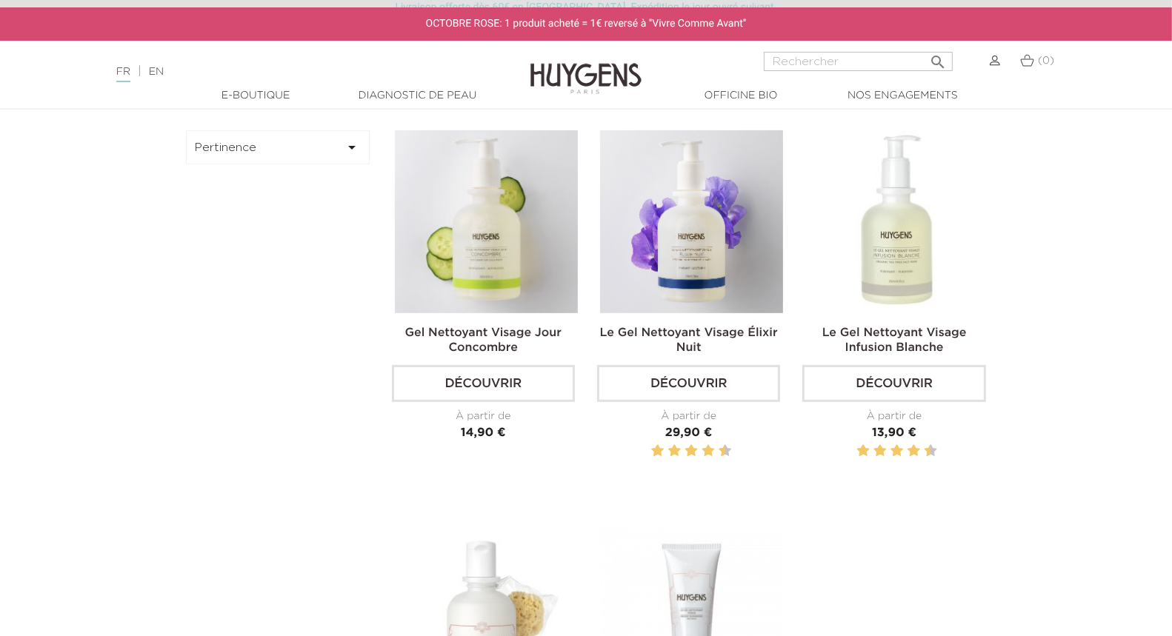
scroll to position [505, 0]
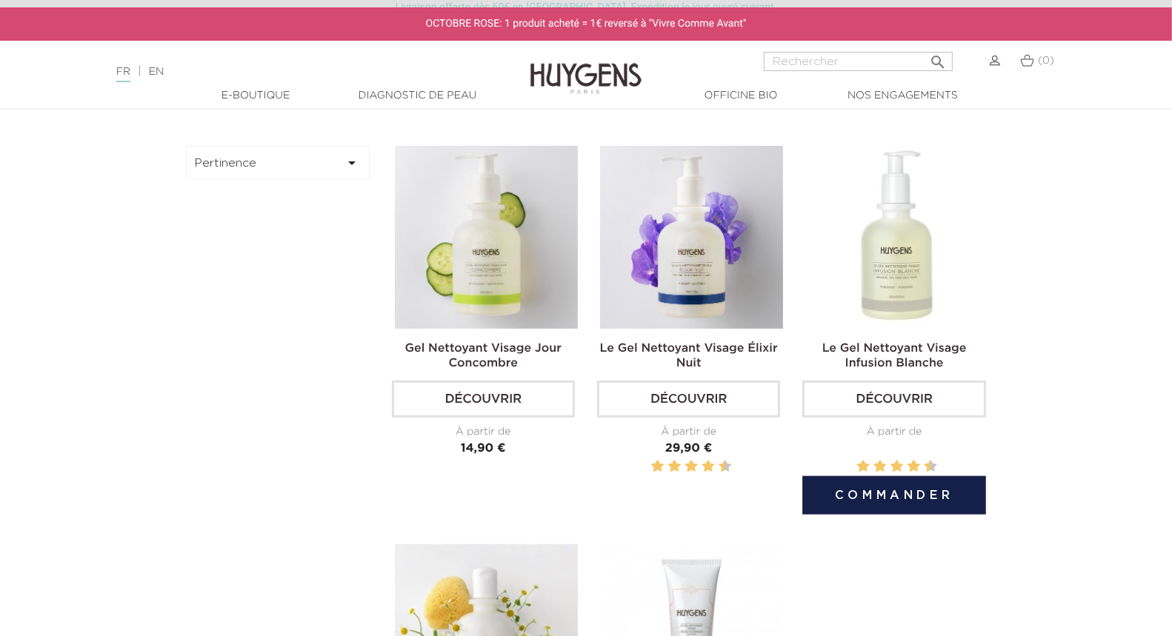
click at [897, 293] on img at bounding box center [896, 237] width 183 height 183
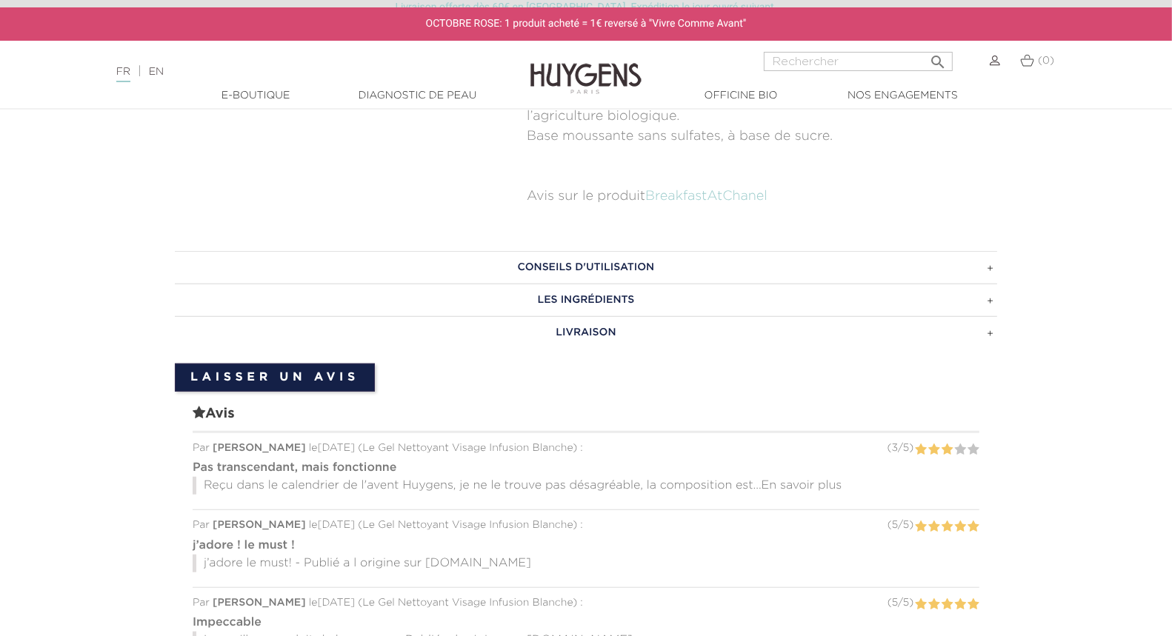
scroll to position [931, 0]
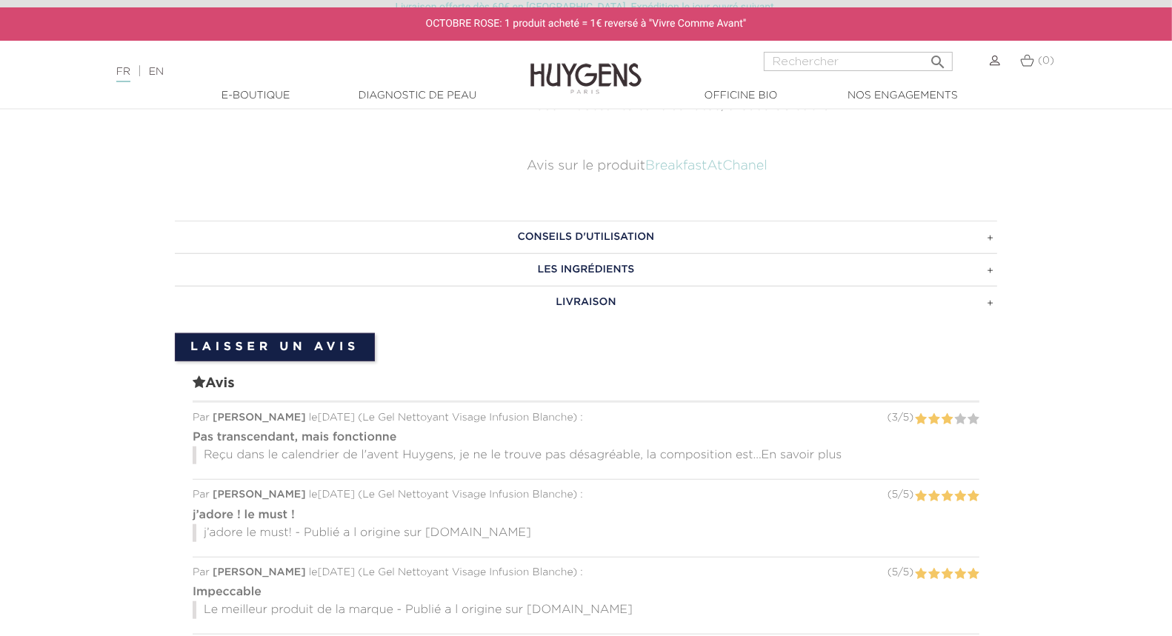
click at [670, 277] on h3 "LES INGRÉDIENTS" at bounding box center [586, 269] width 822 height 33
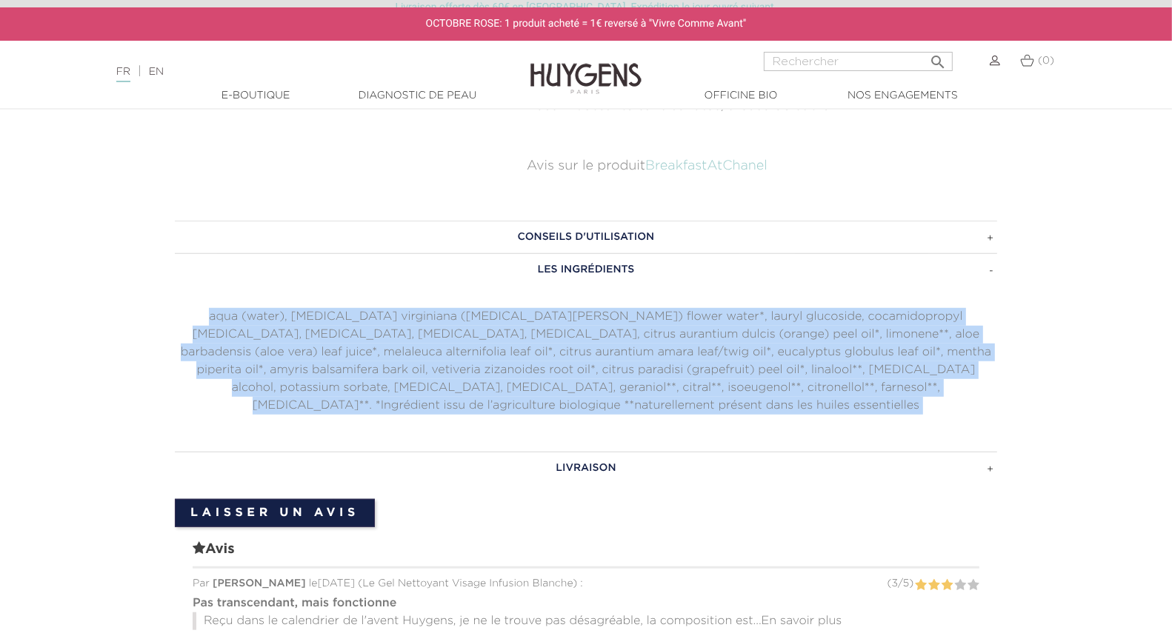
drag, startPoint x: 176, startPoint y: 310, endPoint x: 1053, endPoint y: 393, distance: 881.2
click at [1054, 394] on section "CONSEILS D'UTILISATION Prendre une noisette de produit, masser délicatement sur…" at bounding box center [586, 637] width 1172 height 876
copy div "aqua (water), hamamelis virginiana (witch hazel) flower water*, lauryl glucosid…"
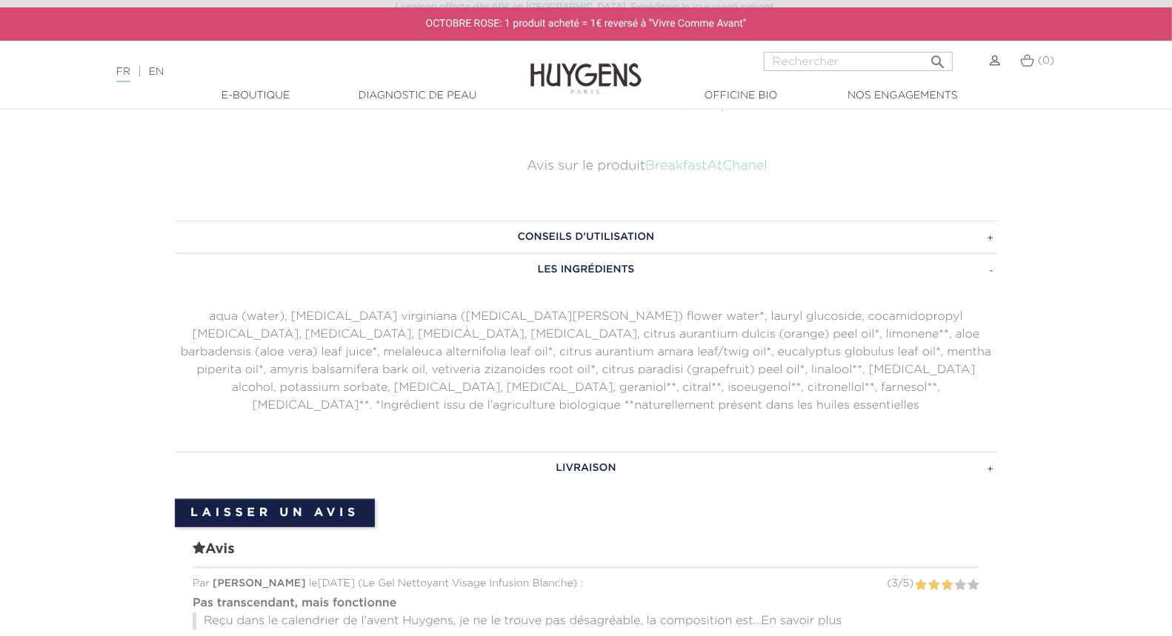
click at [797, 61] on input "Rechercher" at bounding box center [858, 61] width 189 height 19
type input "supernature"
click at [925, 47] on button " Rechercher" at bounding box center [938, 57] width 27 height 20
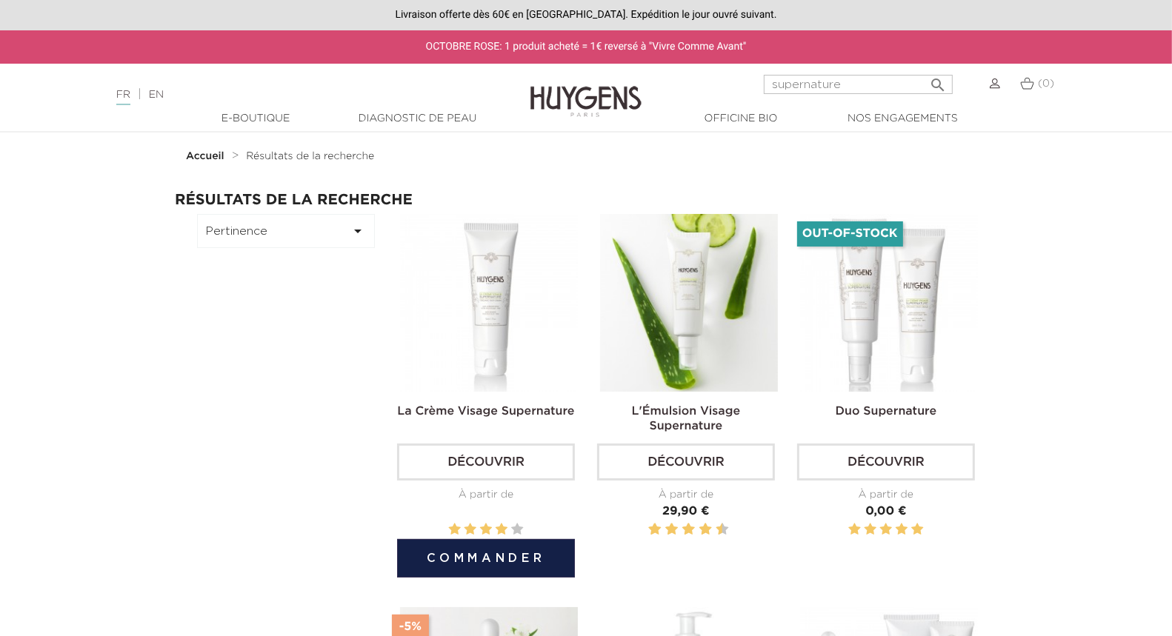
click at [520, 298] on img at bounding box center [489, 303] width 178 height 178
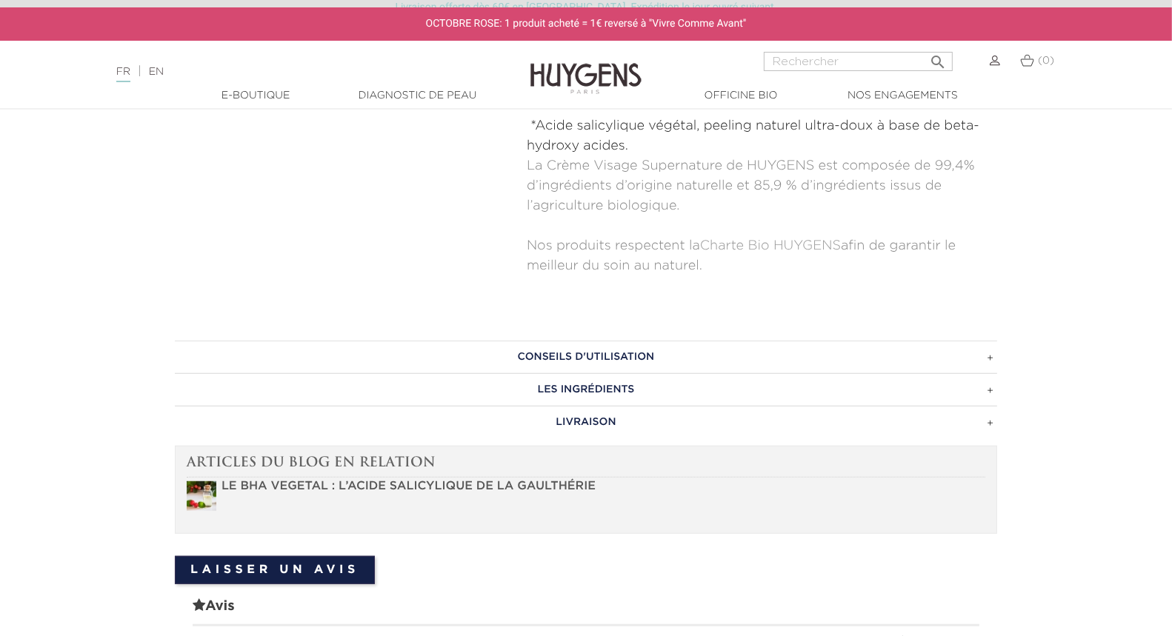
scroll to position [1008, 0]
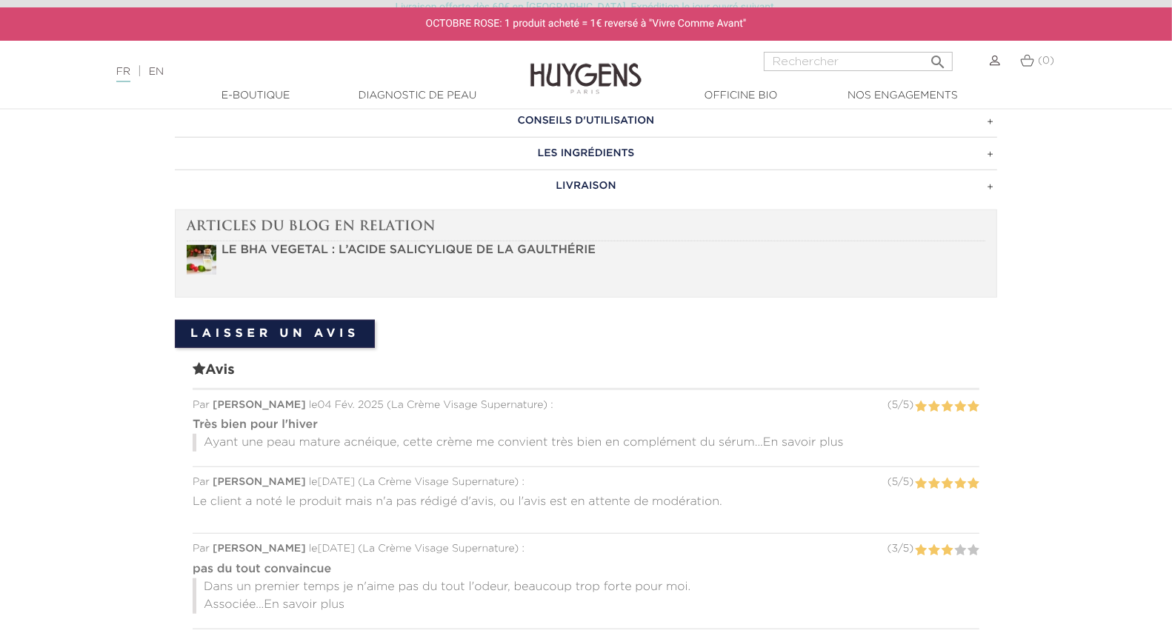
click at [598, 143] on h3 "LES INGRÉDIENTS" at bounding box center [586, 153] width 822 height 33
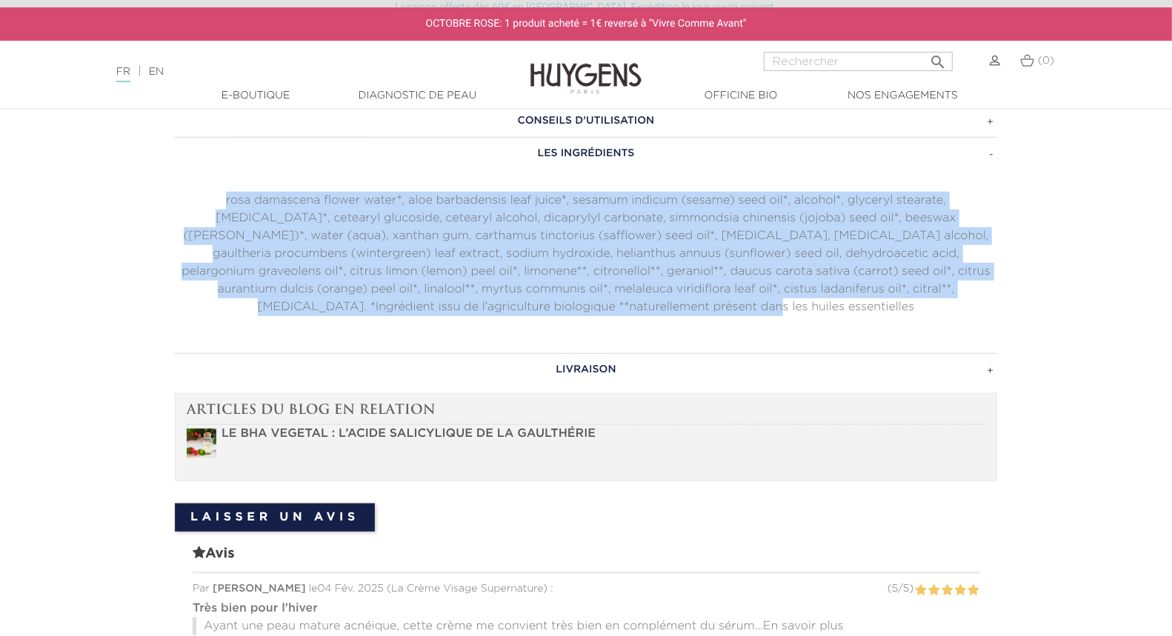
drag, startPoint x: 739, startPoint y: 304, endPoint x: 147, endPoint y: 197, distance: 602.3
click at [147, 197] on section "CONSEILS D'UTILISATION Appliquer matin et/ou soir sur peau fraichement nettoyée…" at bounding box center [586, 584] width 1172 height 1005
copy p "rosa damascena flower water*, aloe barbadensis leaf juice*, sesamum indicum (se…"
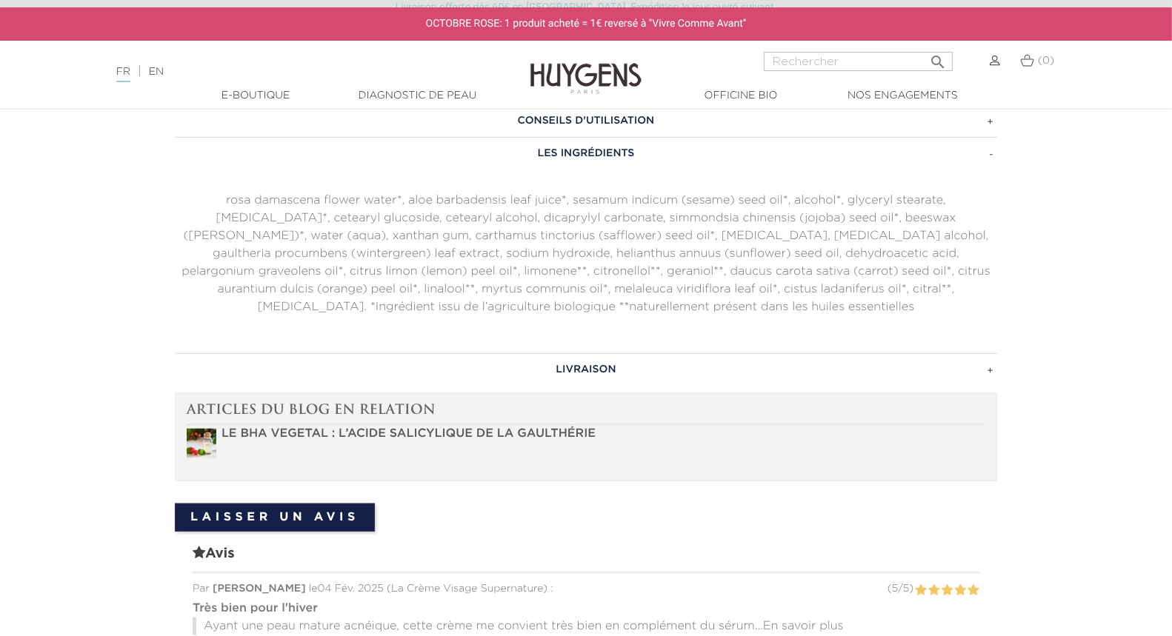
click at [802, 71] on div " Rechercher" at bounding box center [858, 70] width 189 height 36
click at [802, 63] on input "Rechercher" at bounding box center [858, 61] width 189 height 19
type input "savon"
click at [925, 47] on button " Rechercher" at bounding box center [938, 57] width 27 height 20
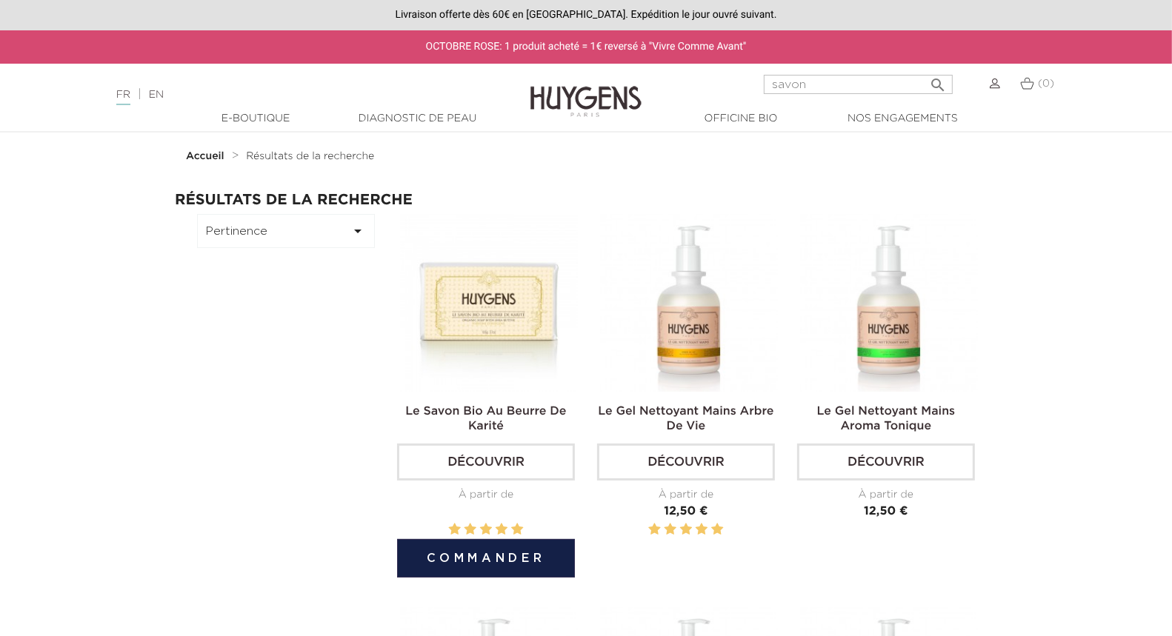
click at [481, 275] on img at bounding box center [489, 303] width 178 height 178
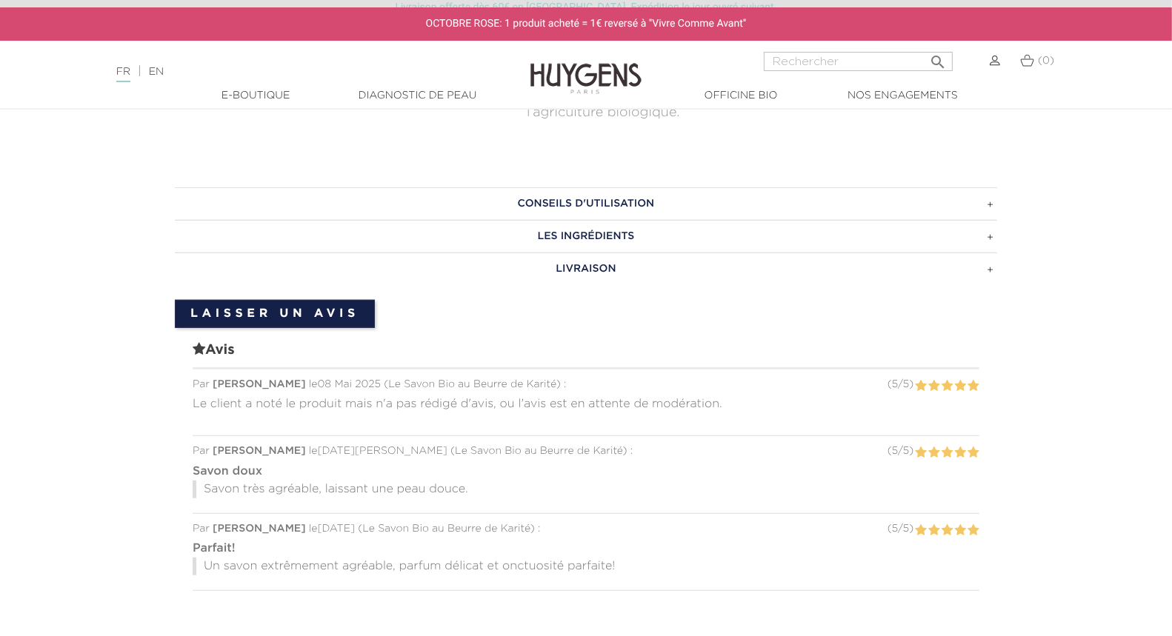
scroll to position [839, 0]
click at [579, 241] on h3 "LES INGRÉDIENTS" at bounding box center [586, 235] width 822 height 33
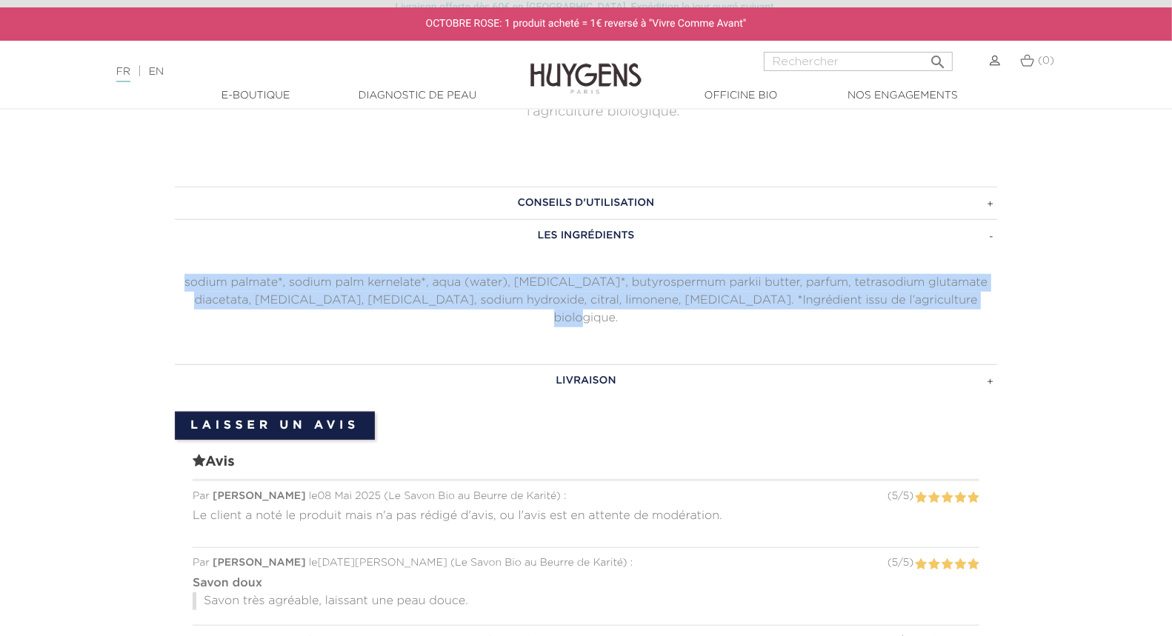
drag, startPoint x: 966, startPoint y: 298, endPoint x: 125, endPoint y: 269, distance: 841.4
click at [125, 269] on section "CONSEILS D'UTILISATION Utiliser sous le bain ou la douche sur corps et visage. …" at bounding box center [586, 459] width 1172 height 591
copy p "sodium palmate*, sodium palm kernelate*, aqua (water), [MEDICAL_DATA]*, butyros…"
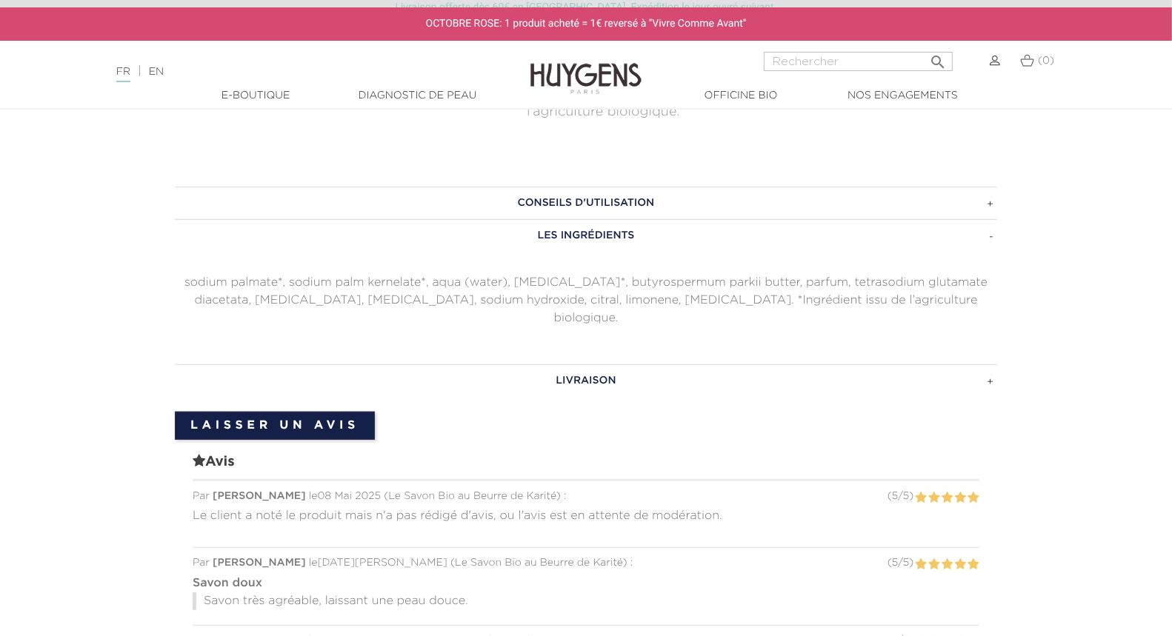
click at [804, 59] on input "Rechercher" at bounding box center [858, 61] width 189 height 19
type input "gel douche"
click at [925, 47] on button " Rechercher" at bounding box center [938, 57] width 27 height 20
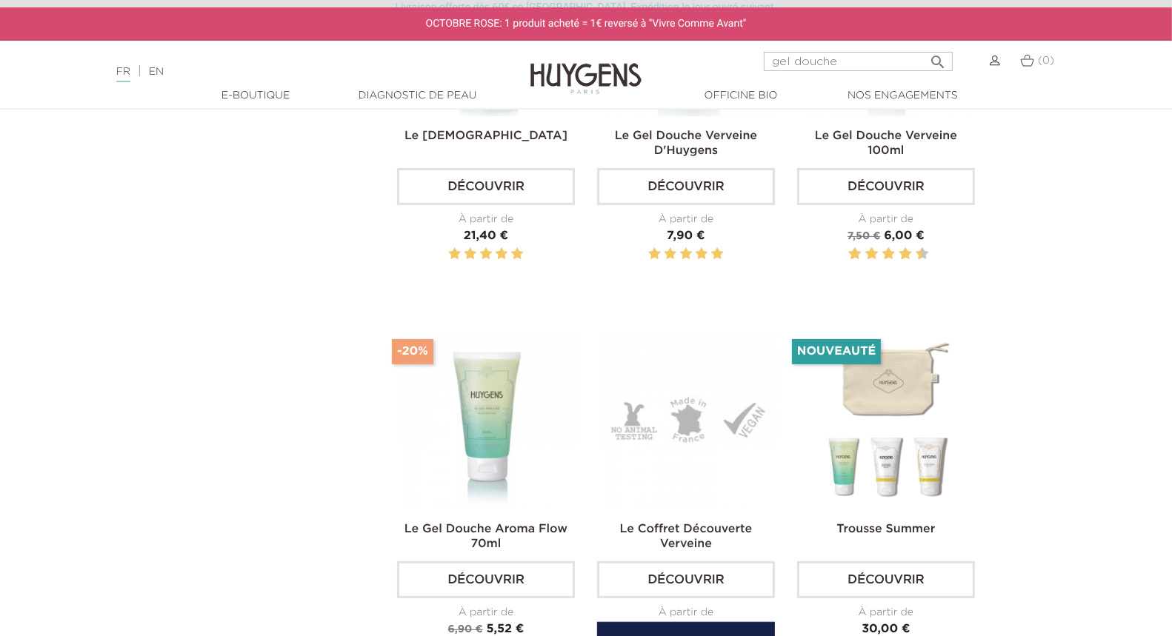
scroll to position [317, 0]
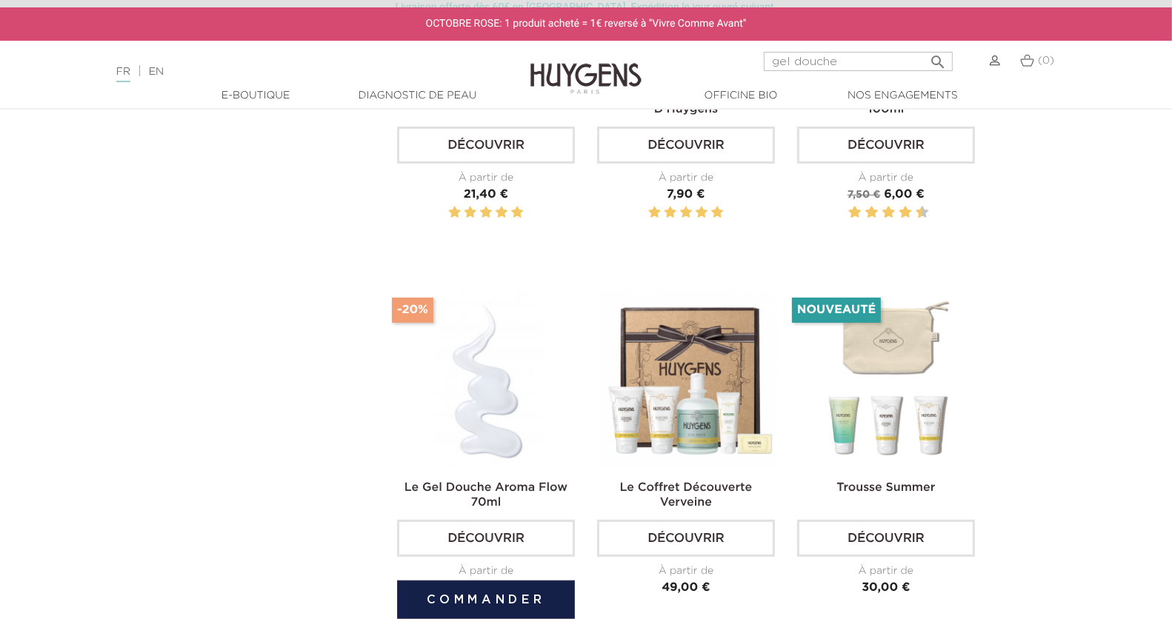
click at [499, 382] on img at bounding box center [489, 379] width 178 height 178
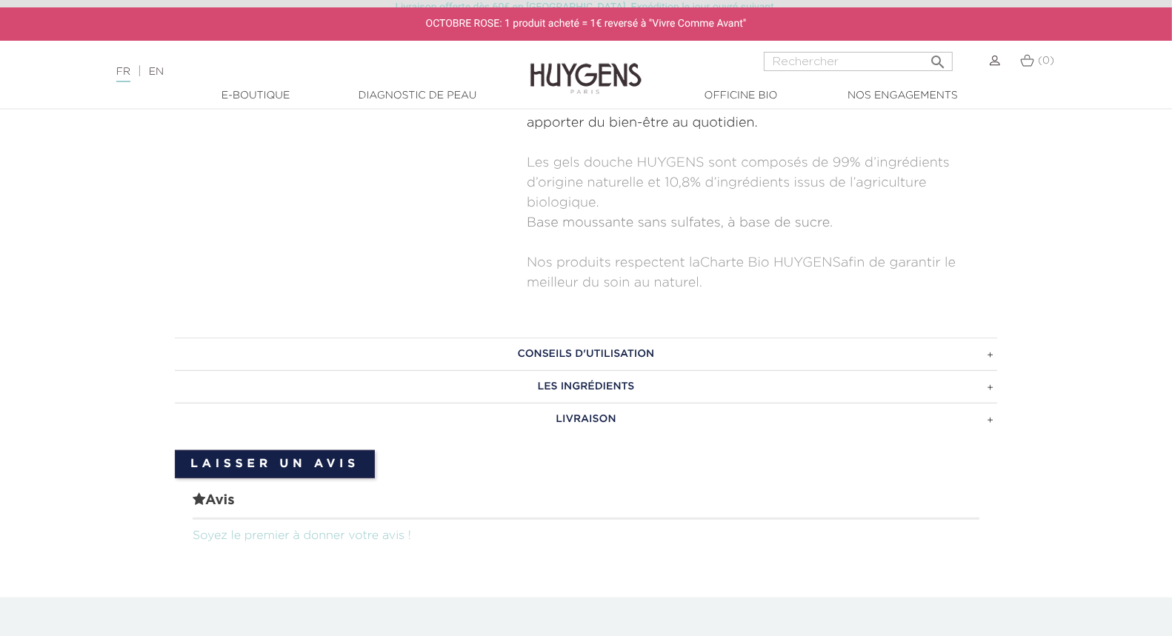
scroll to position [873, 0]
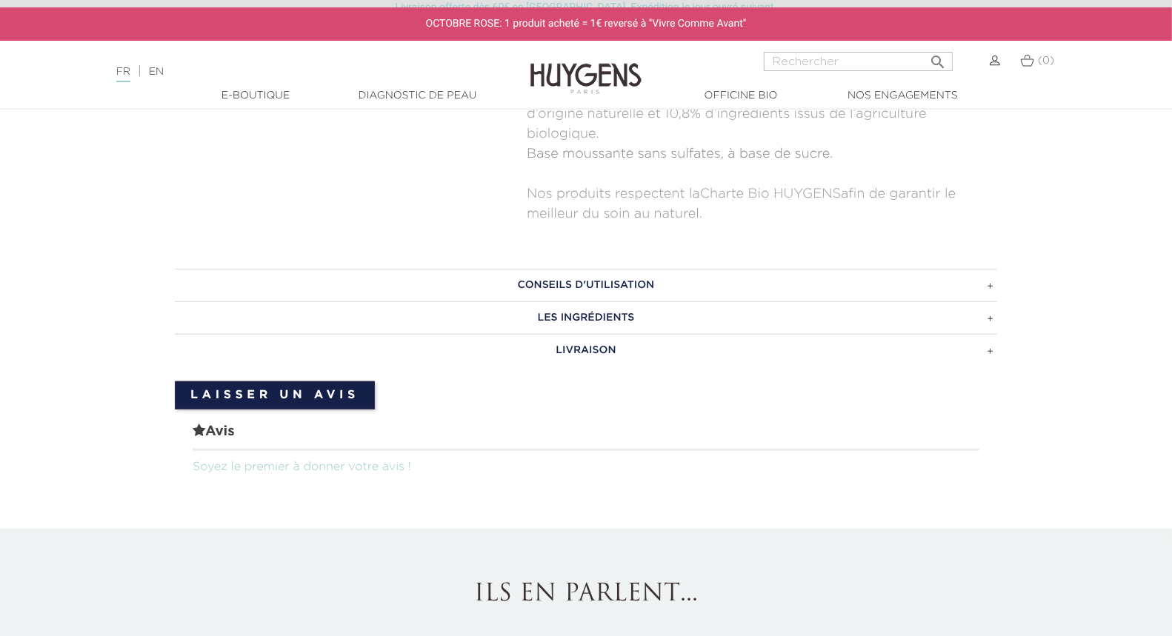
click at [579, 313] on h3 "LES INGRÉDIENTS" at bounding box center [586, 318] width 822 height 33
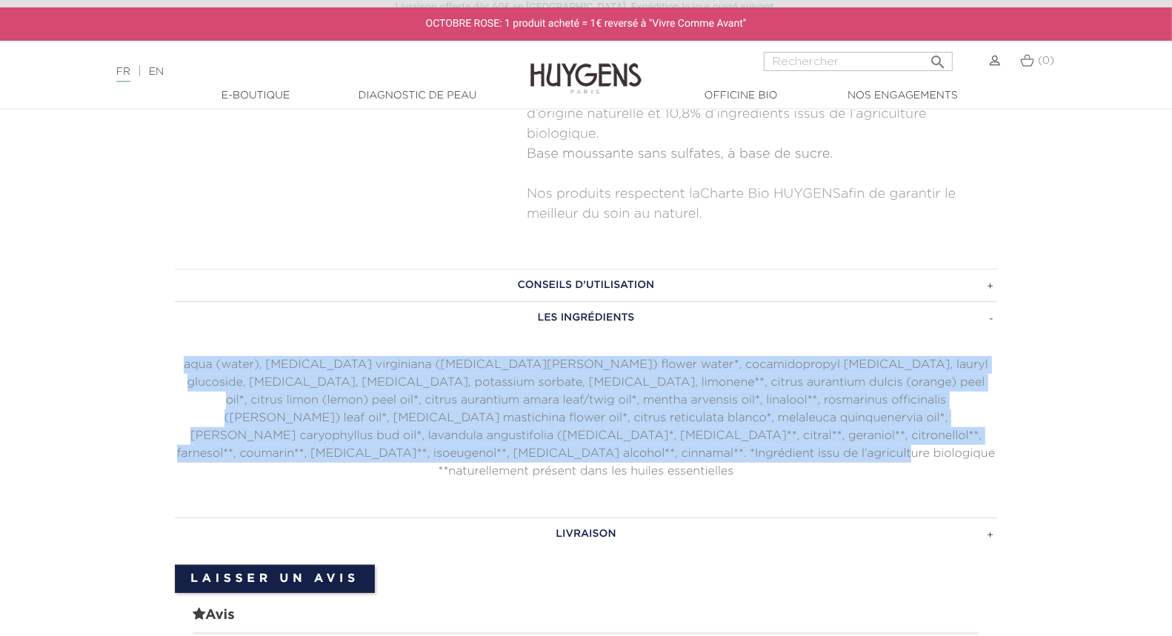
drag, startPoint x: 753, startPoint y: 447, endPoint x: 161, endPoint y: 355, distance: 599.1
click at [161, 355] on section "CONSEILS D'UTILISATION Utiliser quotidiennement matin et/ou soir sous la douche…" at bounding box center [586, 480] width 1172 height 466
copy p "aqua (water), hamamelis virginiana (witch hazel) flower water*, cocamidopropyl …"
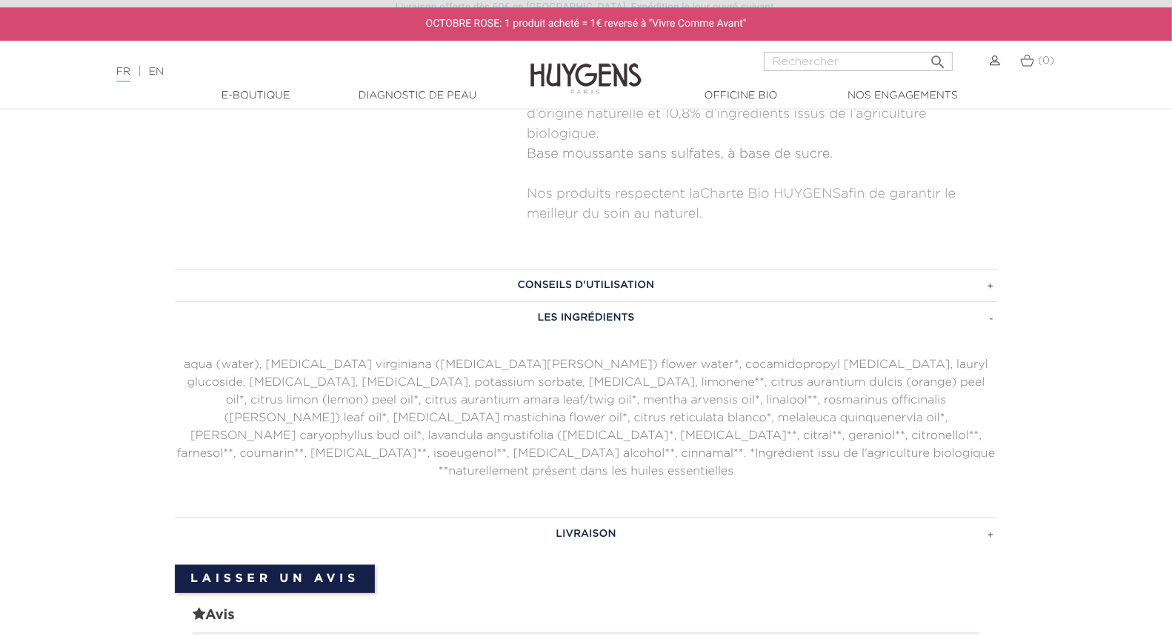
click at [809, 67] on input "Rechercher" at bounding box center [858, 61] width 189 height 19
type input "masquze"
click at [925, 47] on button " Rechercher" at bounding box center [938, 57] width 27 height 20
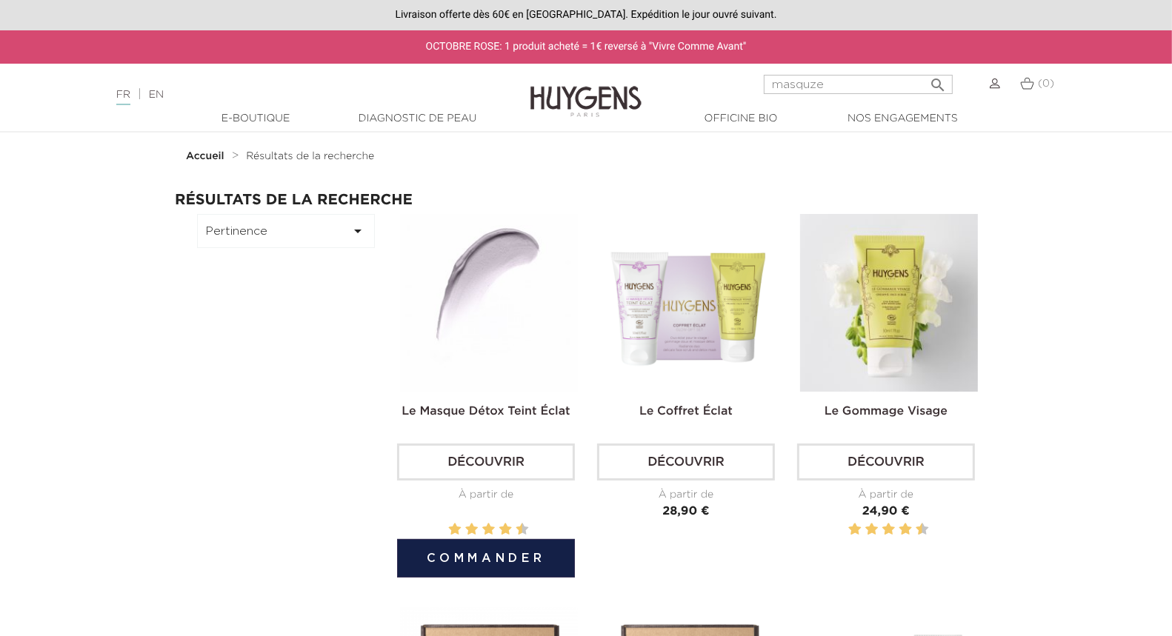
click at [462, 334] on img at bounding box center [489, 303] width 178 height 178
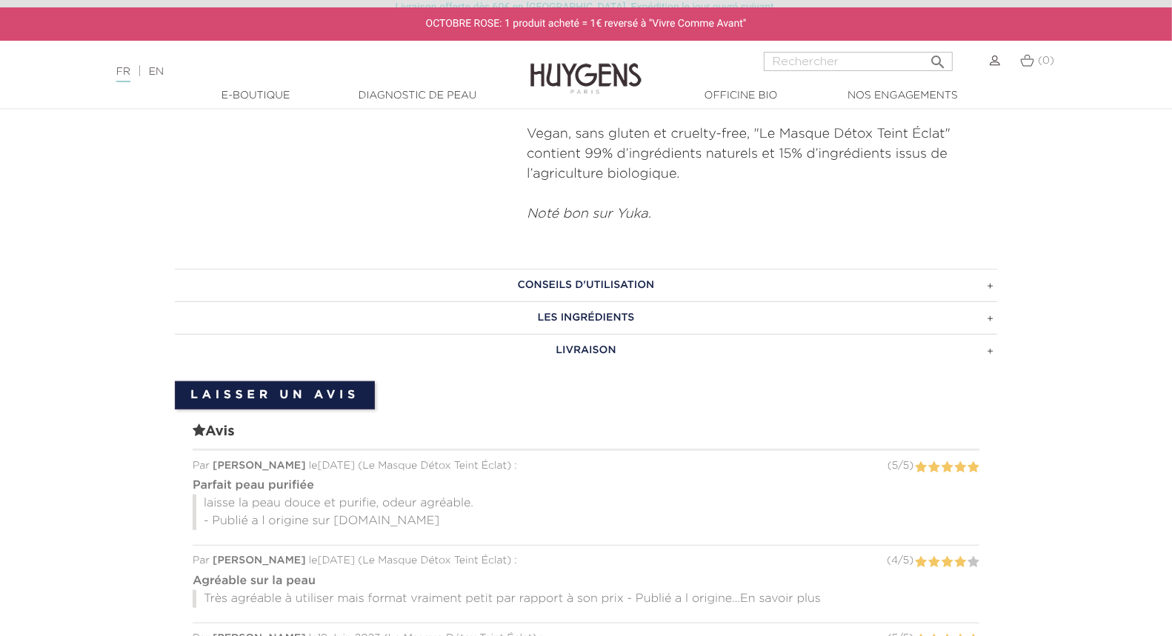
scroll to position [1018, 0]
click at [582, 309] on h3 "Les ingrédients" at bounding box center [586, 316] width 822 height 33
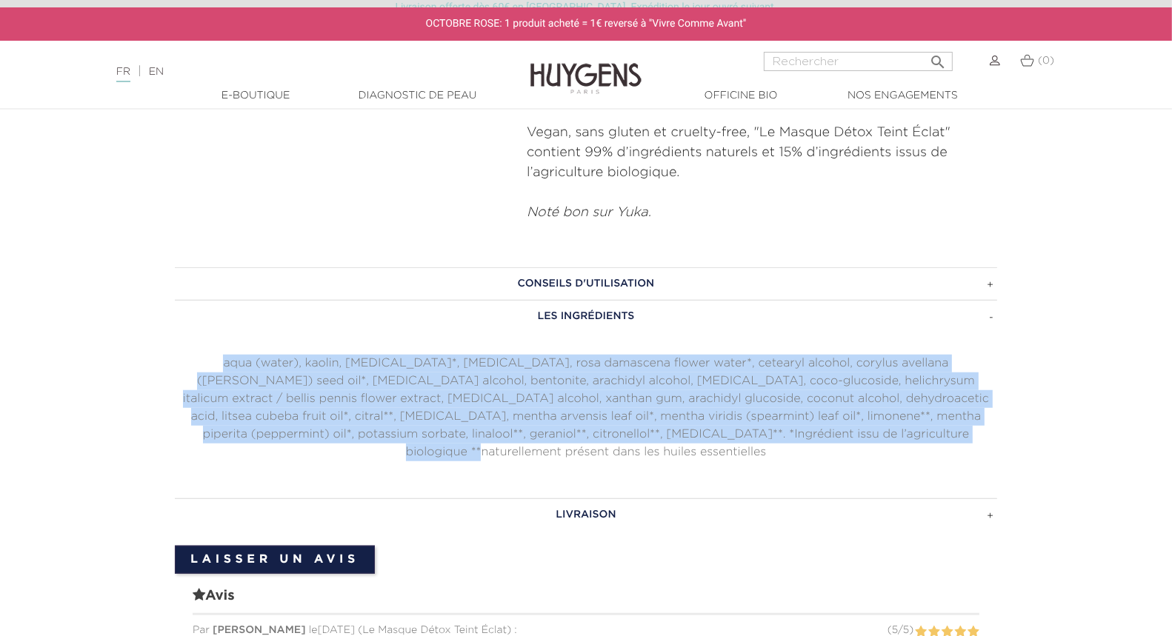
drag, startPoint x: 882, startPoint y: 427, endPoint x: 103, endPoint y: 362, distance: 782.2
copy p "aqua (water), kaolin, [MEDICAL_DATA]*, [MEDICAL_DATA], rosa damascena flower wa…"
